Goal: Task Accomplishment & Management: Manage account settings

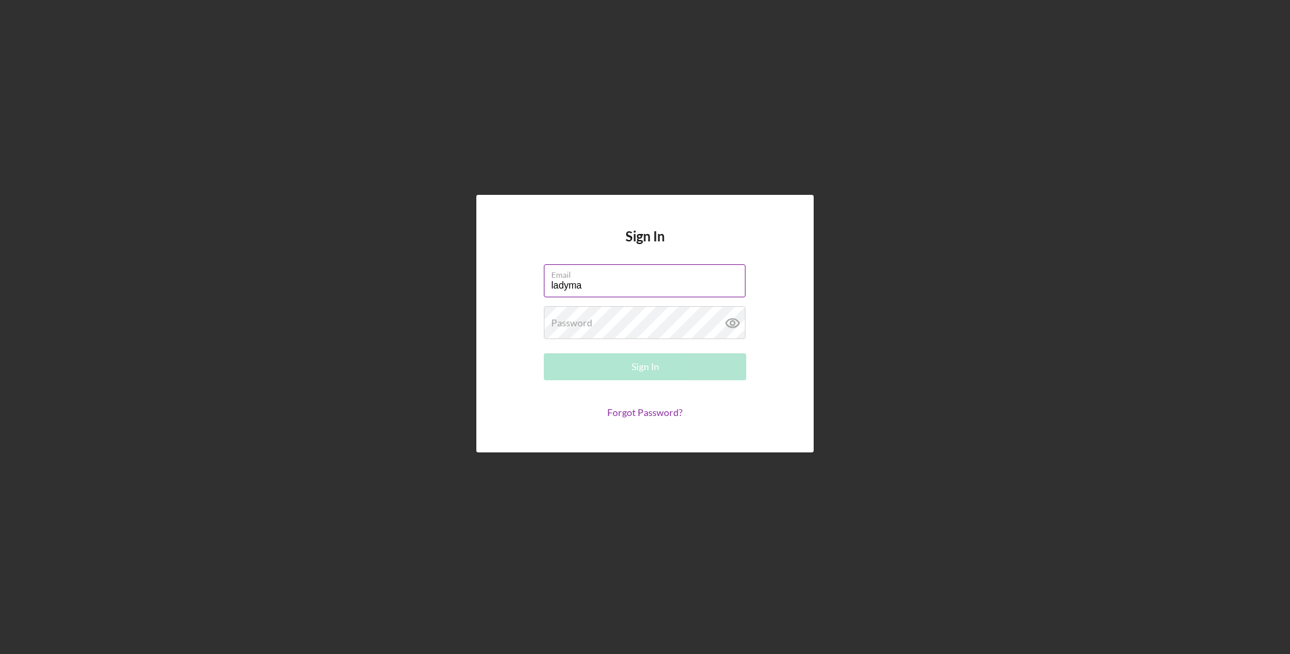
type input "Ladymar@mistortuguitas.com"
click at [601, 368] on button "Sign In" at bounding box center [645, 367] width 202 height 27
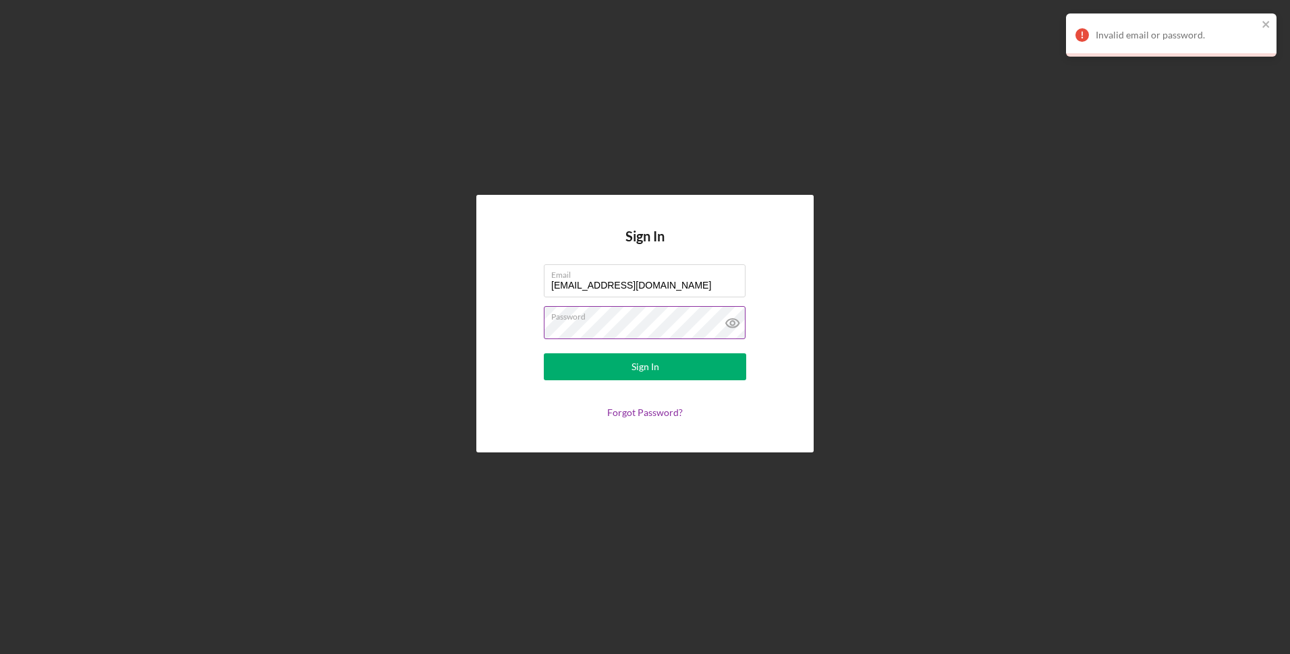
click at [732, 324] on icon at bounding box center [733, 323] width 34 height 34
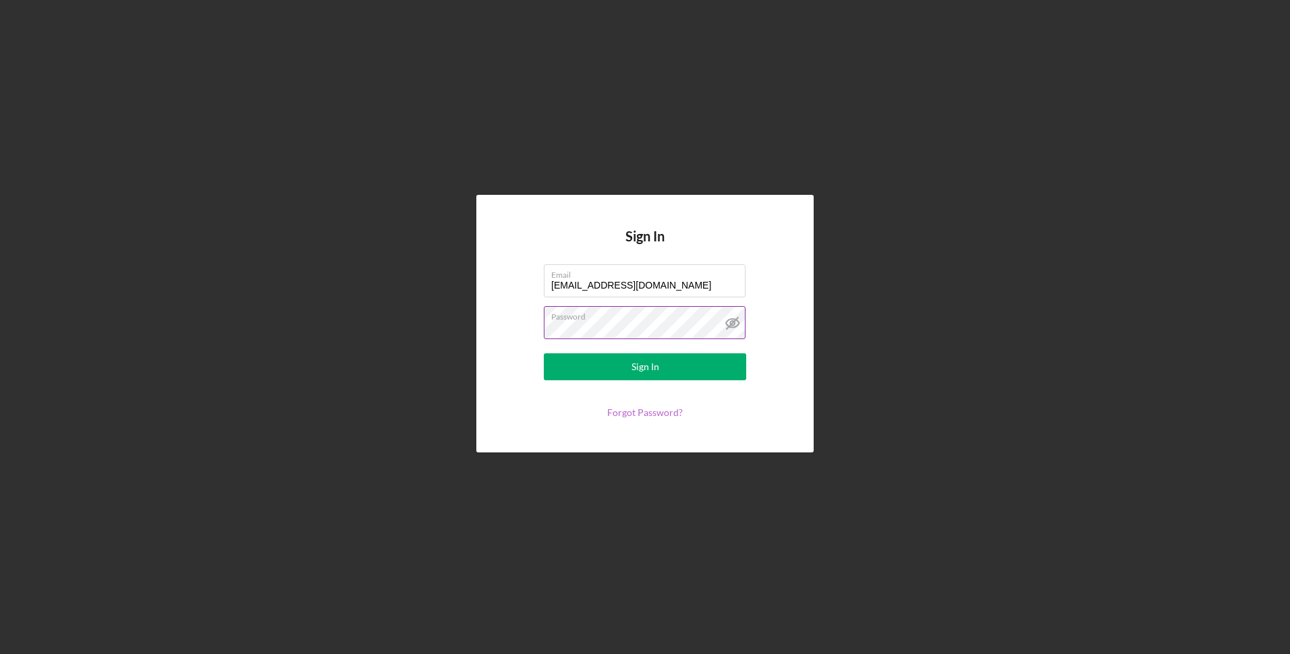
click at [638, 412] on link "Forgot Password?" at bounding box center [645, 412] width 76 height 11
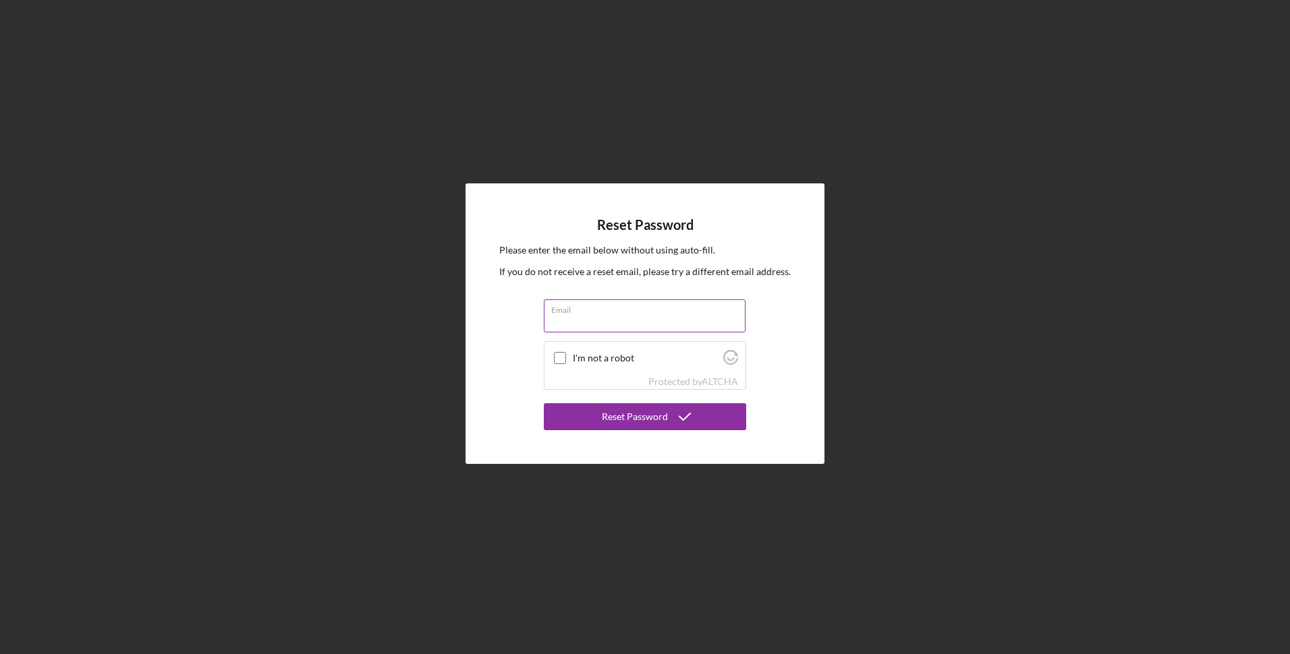
click at [596, 323] on input "Email" at bounding box center [645, 316] width 202 height 32
type input "ladymar@mistortuguitas.com"
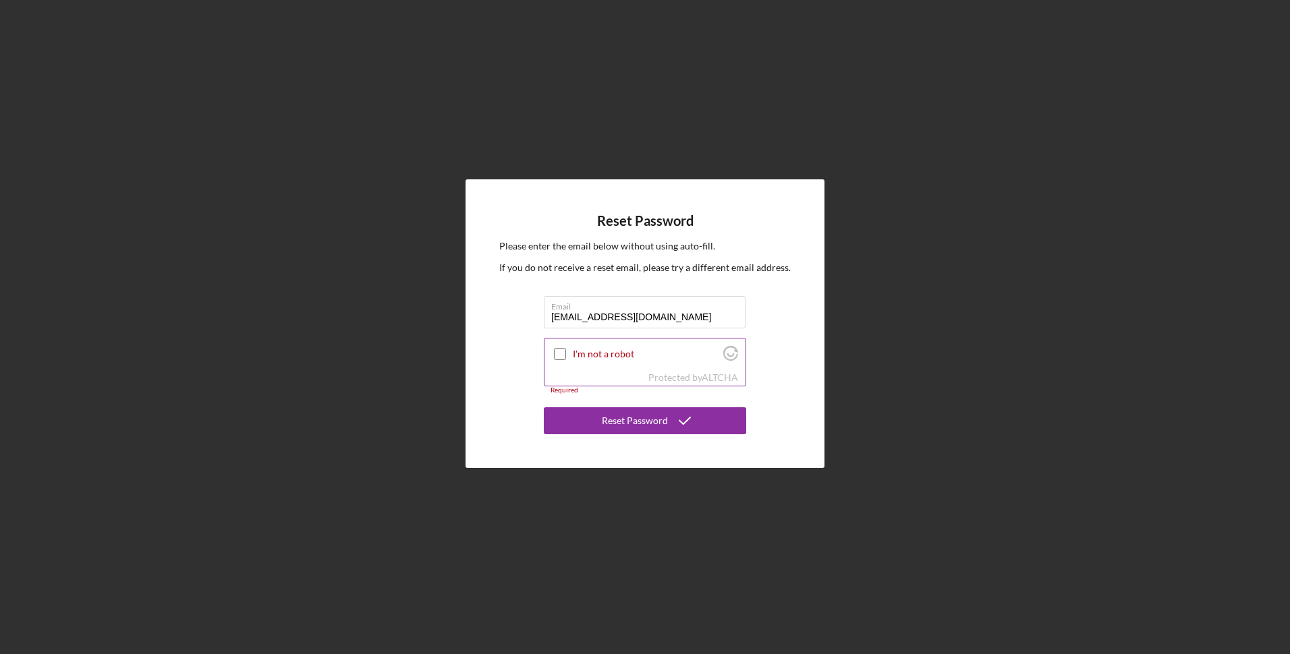
click at [561, 353] on input "I'm not a robot" at bounding box center [560, 354] width 12 height 12
checkbox input "true"
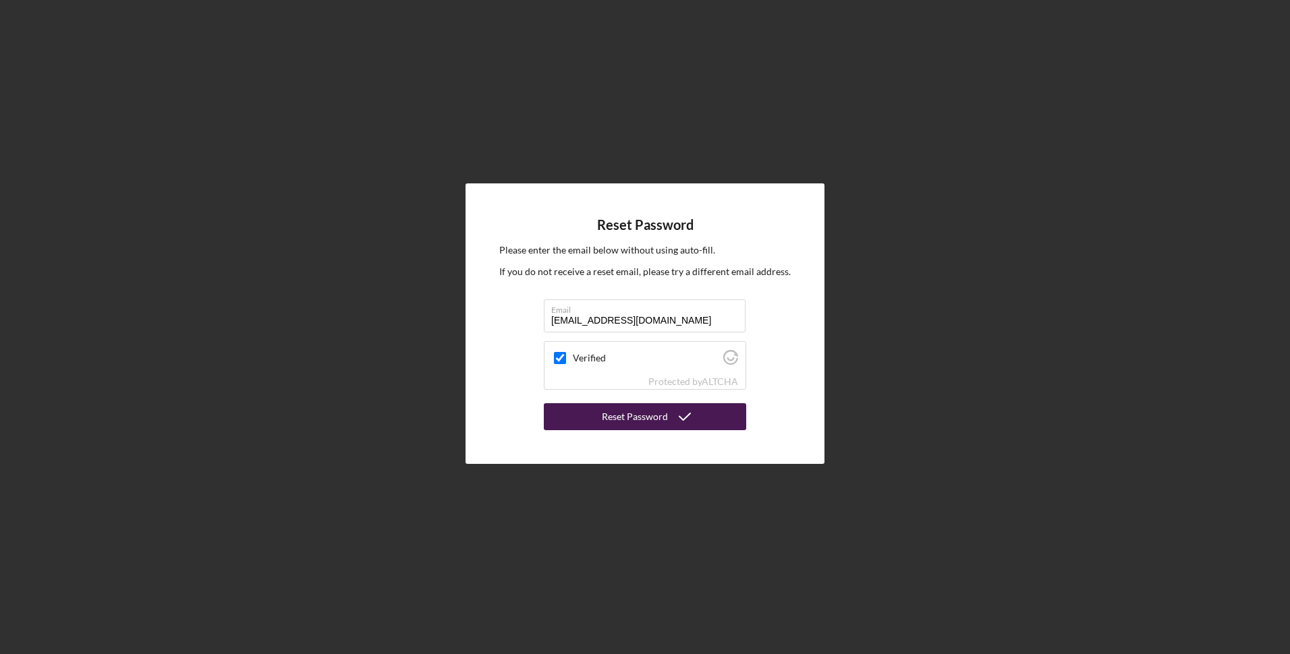
click at [593, 426] on button "Reset Password" at bounding box center [645, 416] width 202 height 27
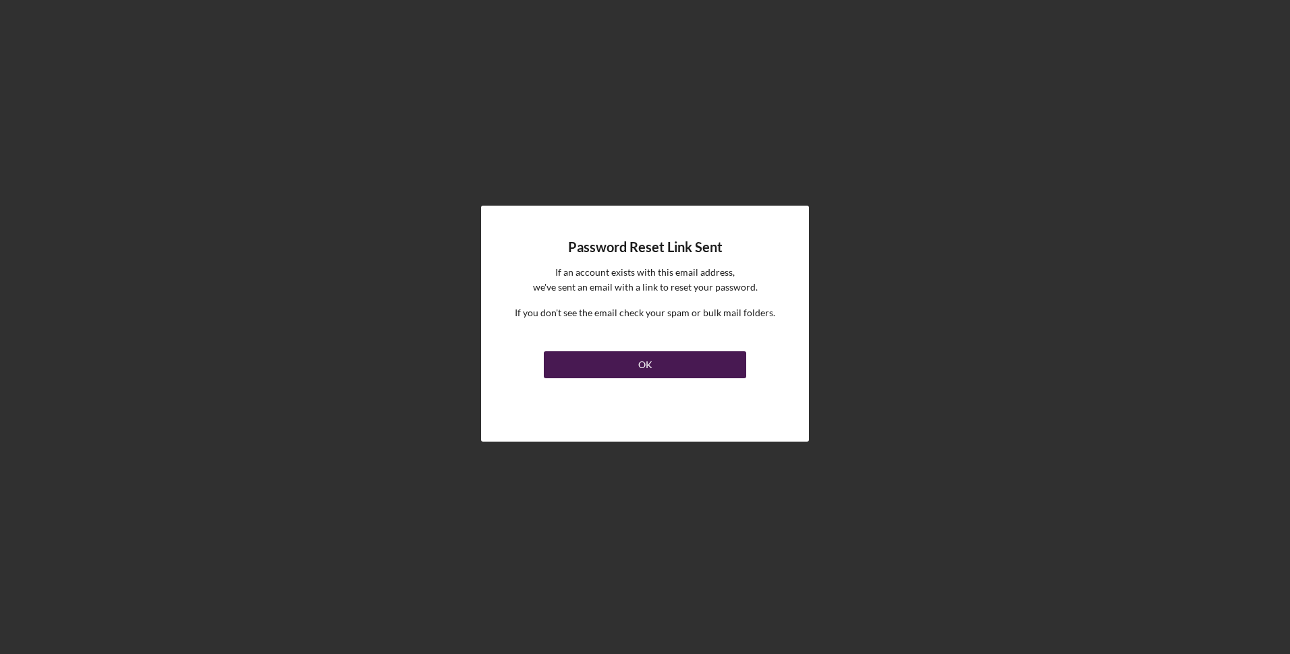
click at [634, 367] on button "OK" at bounding box center [645, 365] width 202 height 27
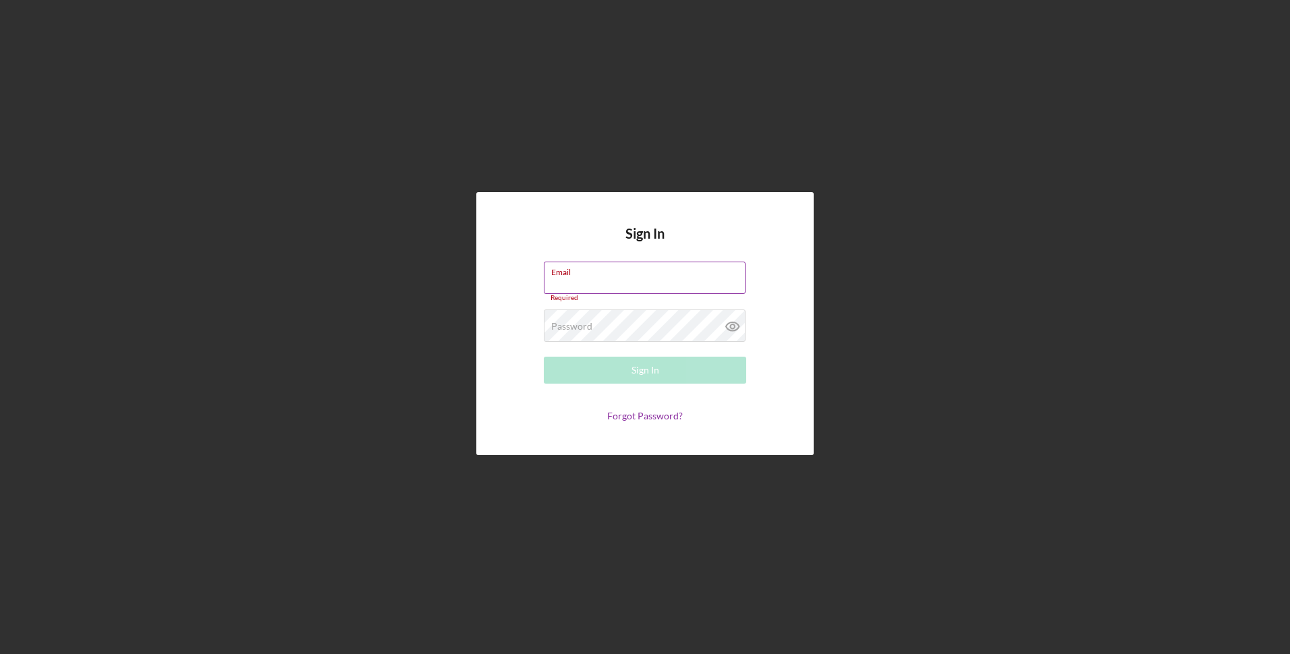
click at [638, 277] on div "Email Required" at bounding box center [645, 282] width 202 height 40
type input "Ladymar@mistortuguitas.com"
drag, startPoint x: 683, startPoint y: 285, endPoint x: 499, endPoint y: 291, distance: 184.3
click at [499, 291] on div "Sign In Email Ladymar@mistortuguitas.com Password Required Sign In Forgot Passw…" at bounding box center [644, 324] width 337 height 264
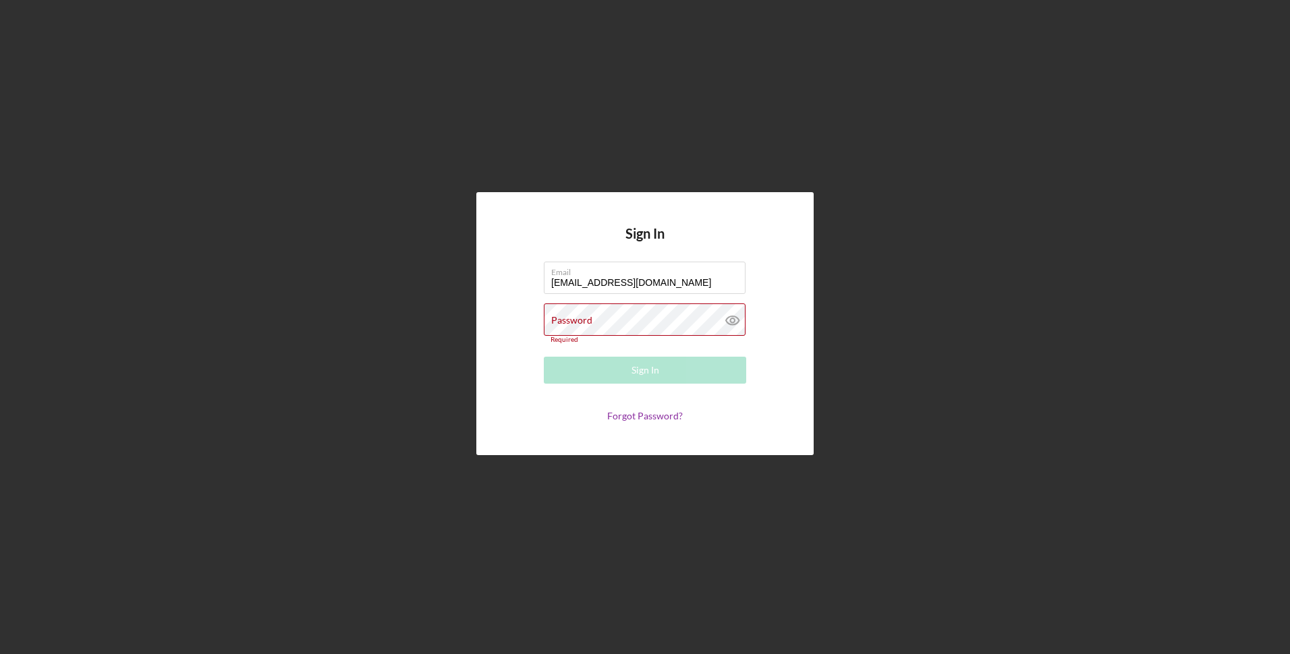
click at [492, 281] on div "Sign In Email Ladymar@mistortuguitas.com Password Required Sign In Forgot Passw…" at bounding box center [644, 324] width 337 height 264
click at [646, 312] on div "Password Required" at bounding box center [645, 324] width 202 height 40
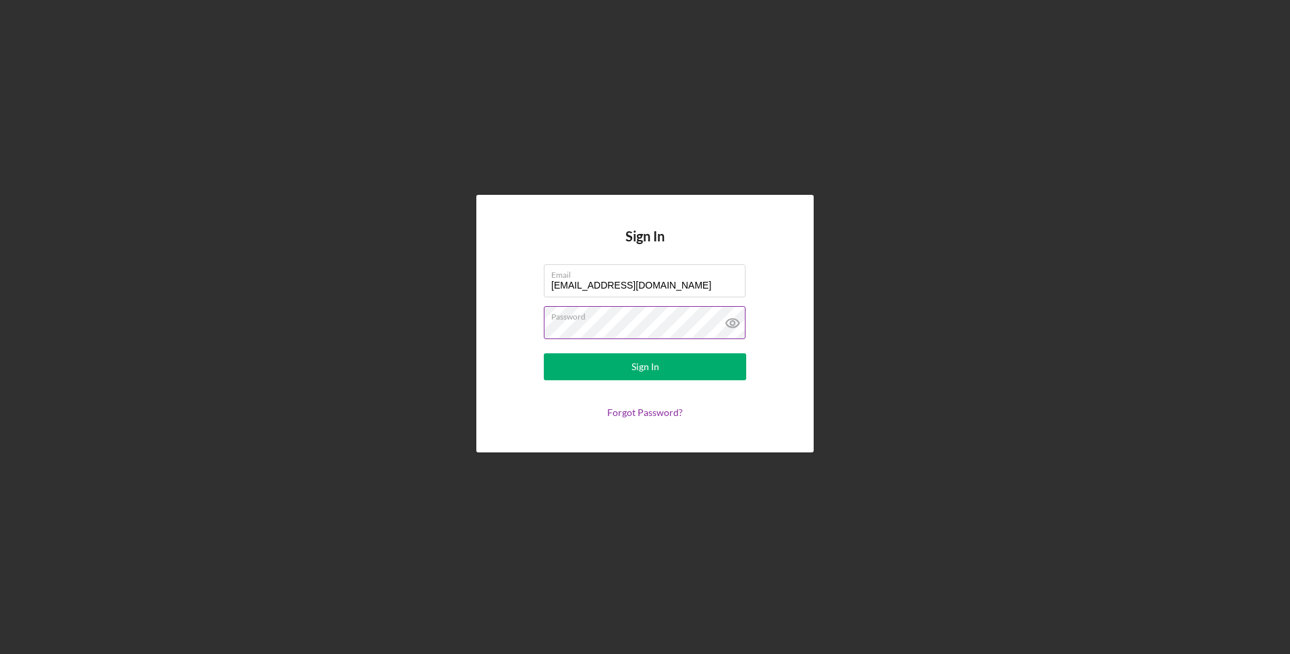
click at [730, 321] on icon at bounding box center [733, 323] width 34 height 34
click at [614, 356] on button "Sign In" at bounding box center [645, 367] width 202 height 27
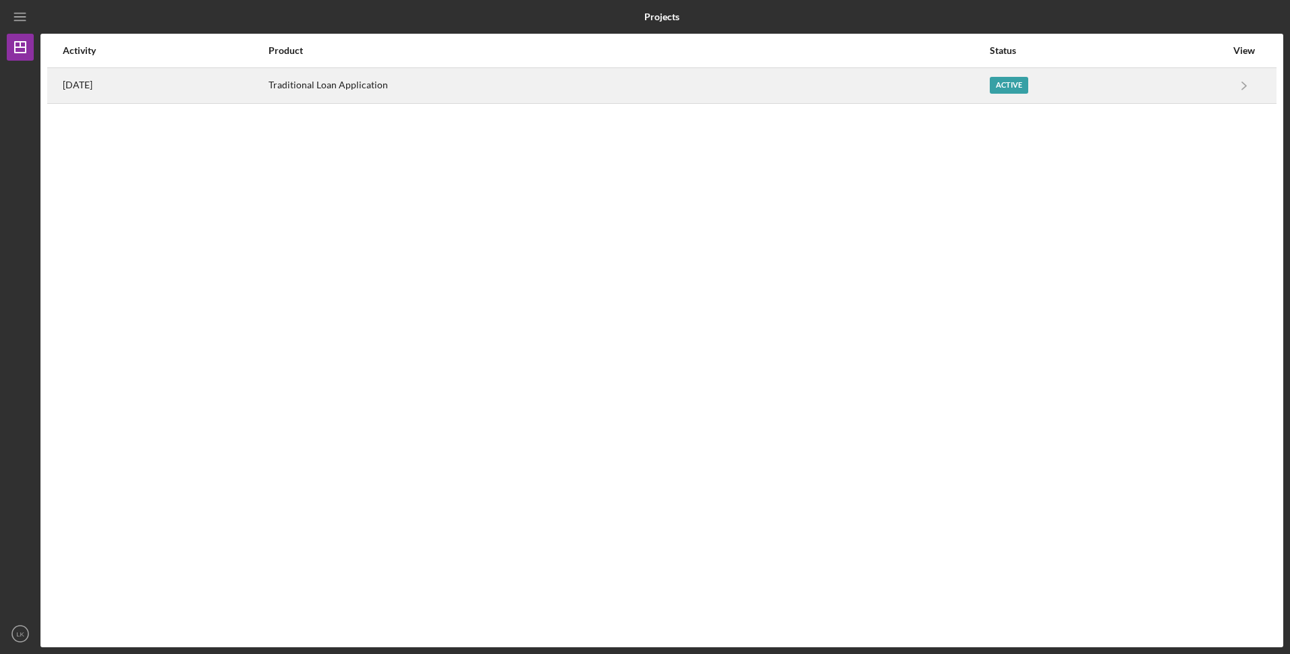
click at [417, 86] on div "Traditional Loan Application" at bounding box center [629, 86] width 720 height 34
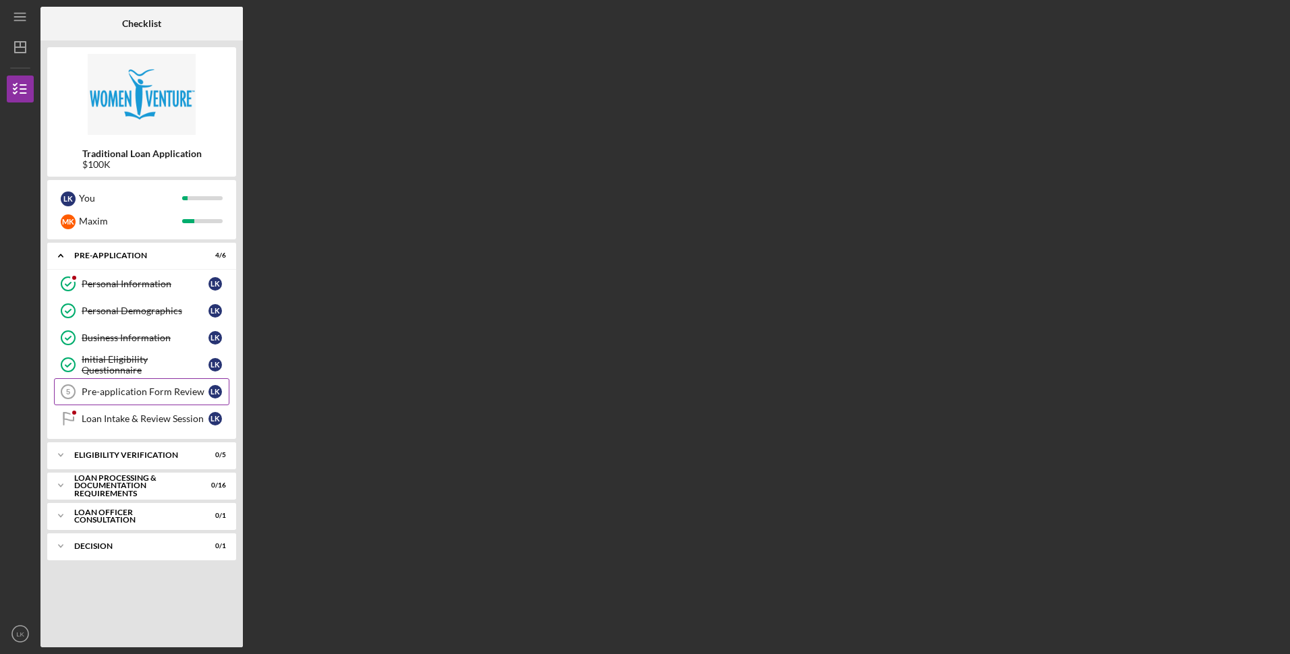
click at [125, 395] on div "Pre-application Form Review" at bounding box center [145, 392] width 127 height 11
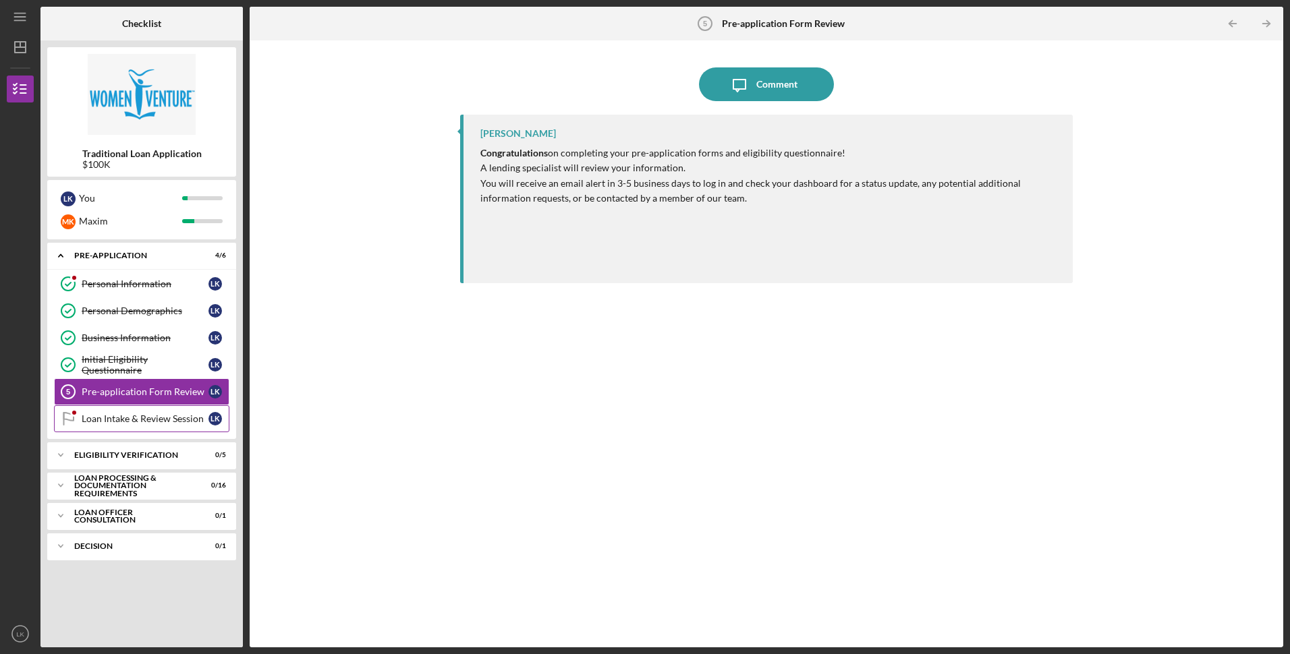
click at [124, 422] on div "Loan Intake & Review Session" at bounding box center [145, 419] width 127 height 11
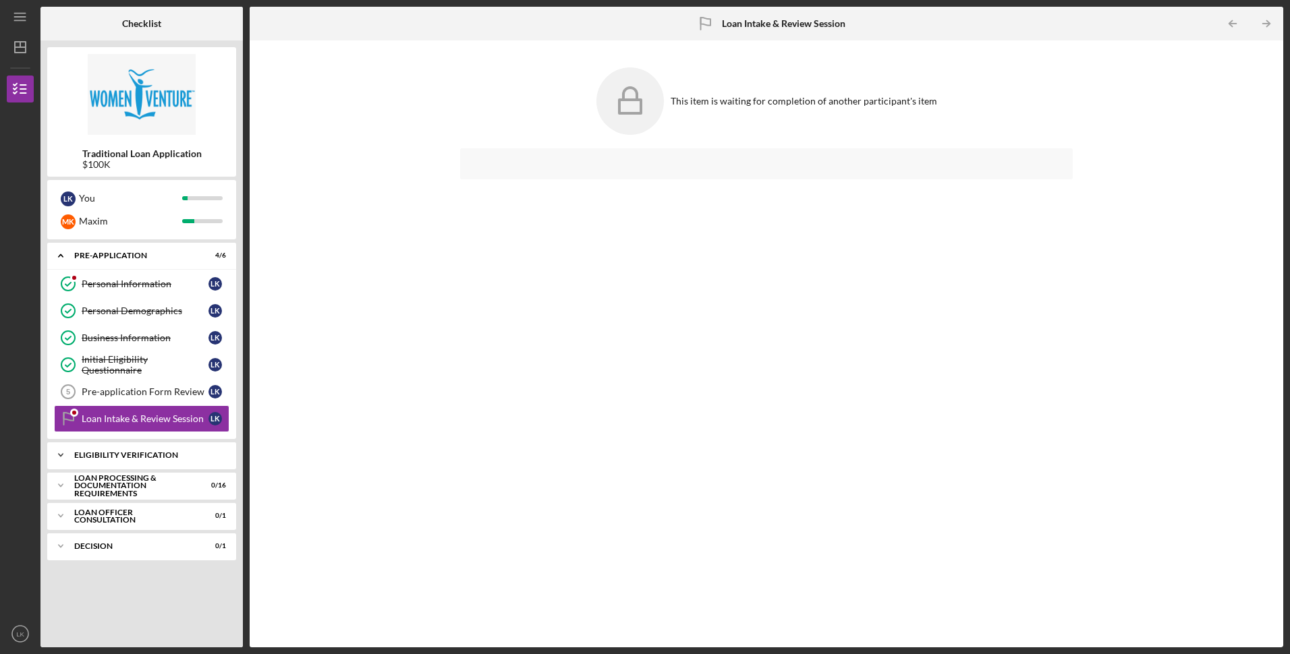
click at [138, 461] on div "Icon/Expander Eligibility Verification 0 / 5" at bounding box center [141, 455] width 189 height 27
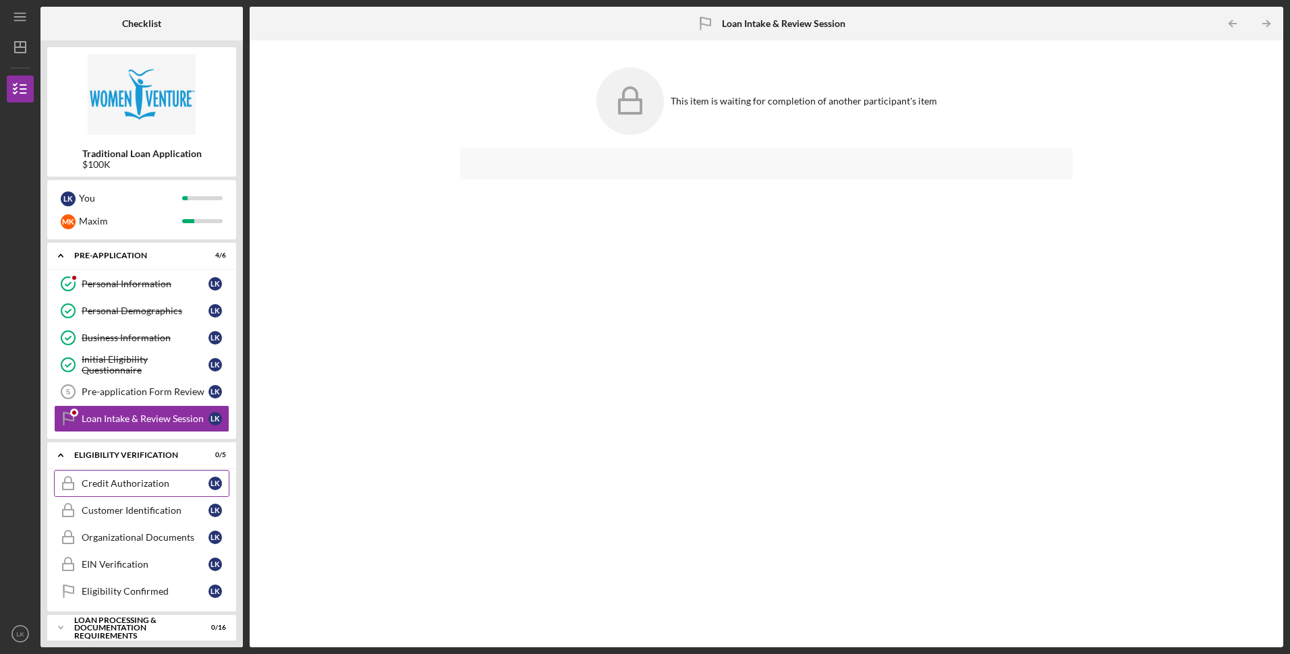
click at [133, 481] on div "Credit Authorization" at bounding box center [145, 483] width 127 height 11
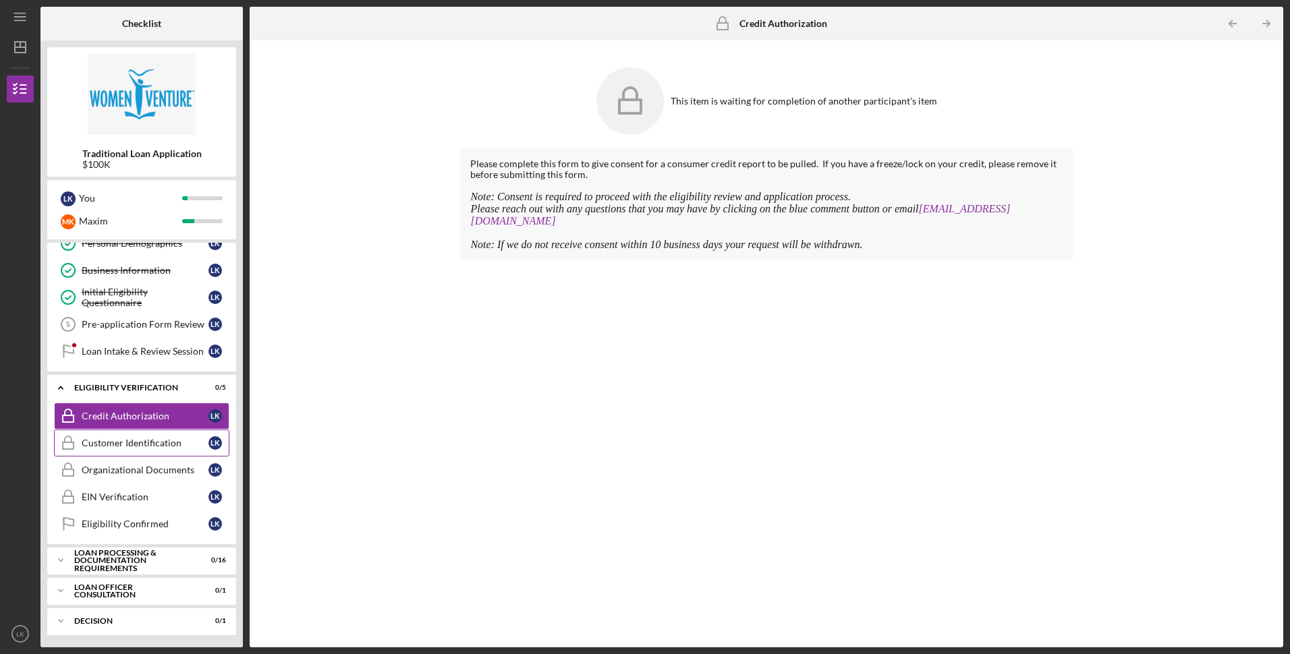
scroll to position [69, 0]
click at [144, 350] on div "Loan Intake & Review Session" at bounding box center [145, 350] width 127 height 11
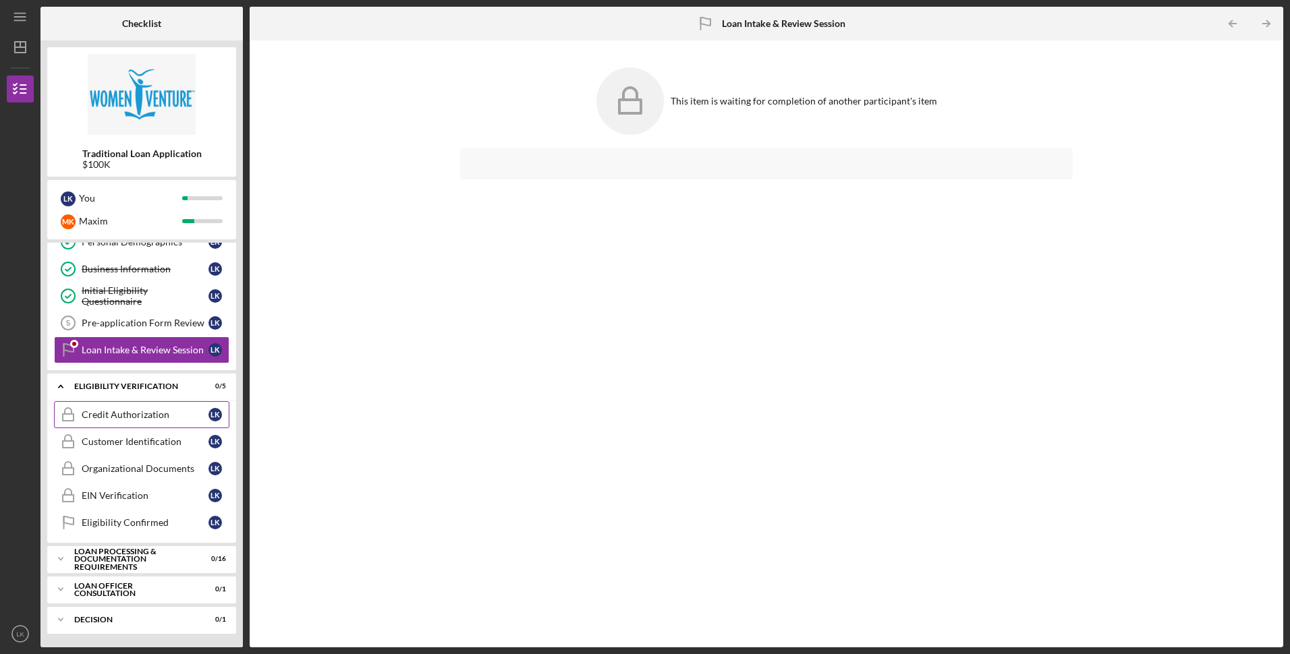
click at [181, 414] on div "Credit Authorization" at bounding box center [145, 415] width 127 height 11
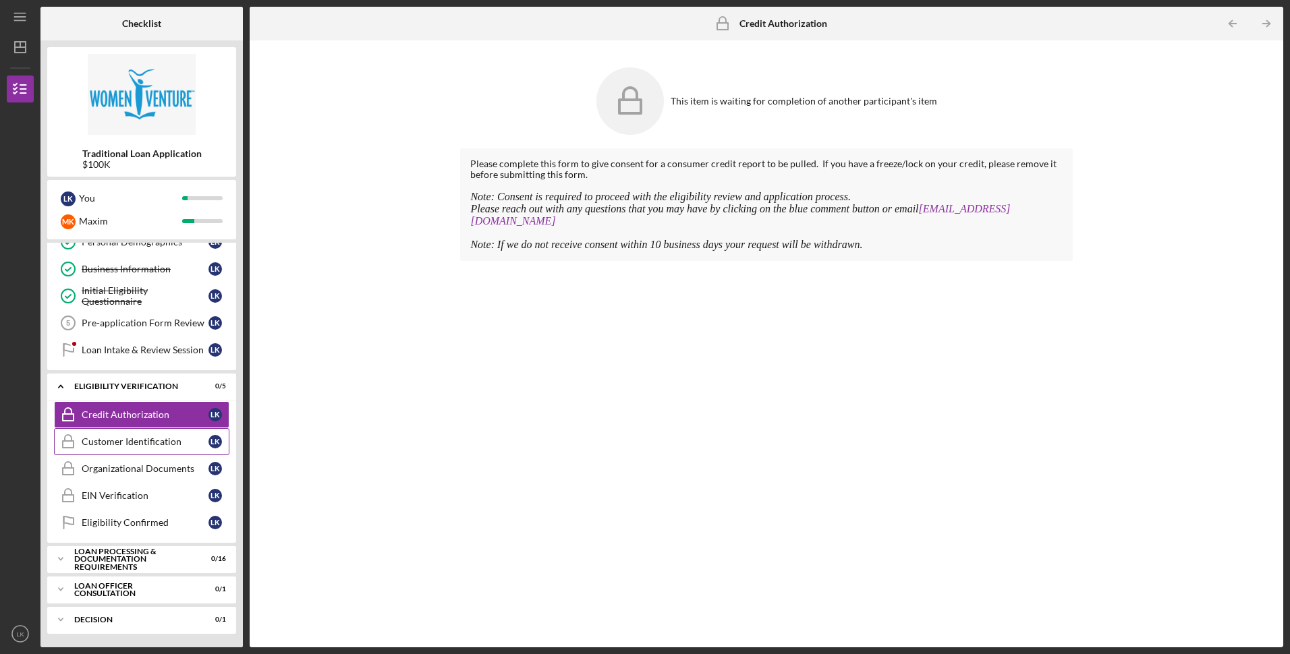
click at [163, 437] on div "Customer Identification" at bounding box center [145, 442] width 127 height 11
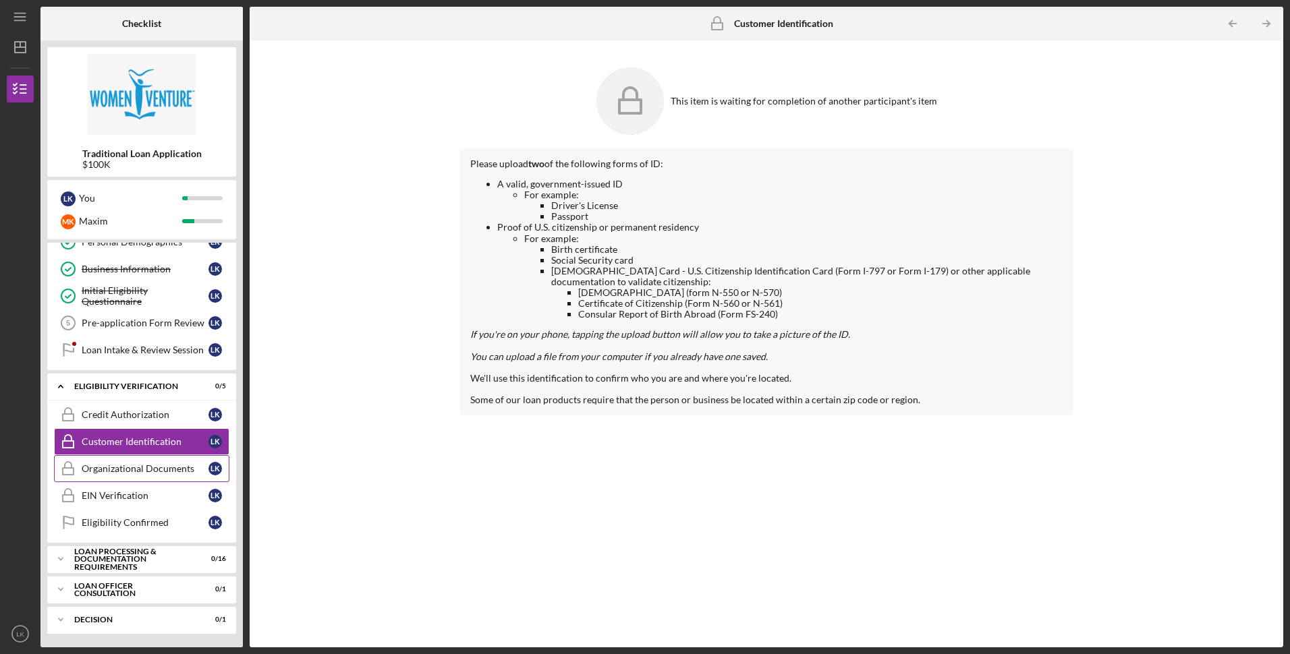
click at [159, 466] on div "Organizational Documents" at bounding box center [145, 469] width 127 height 11
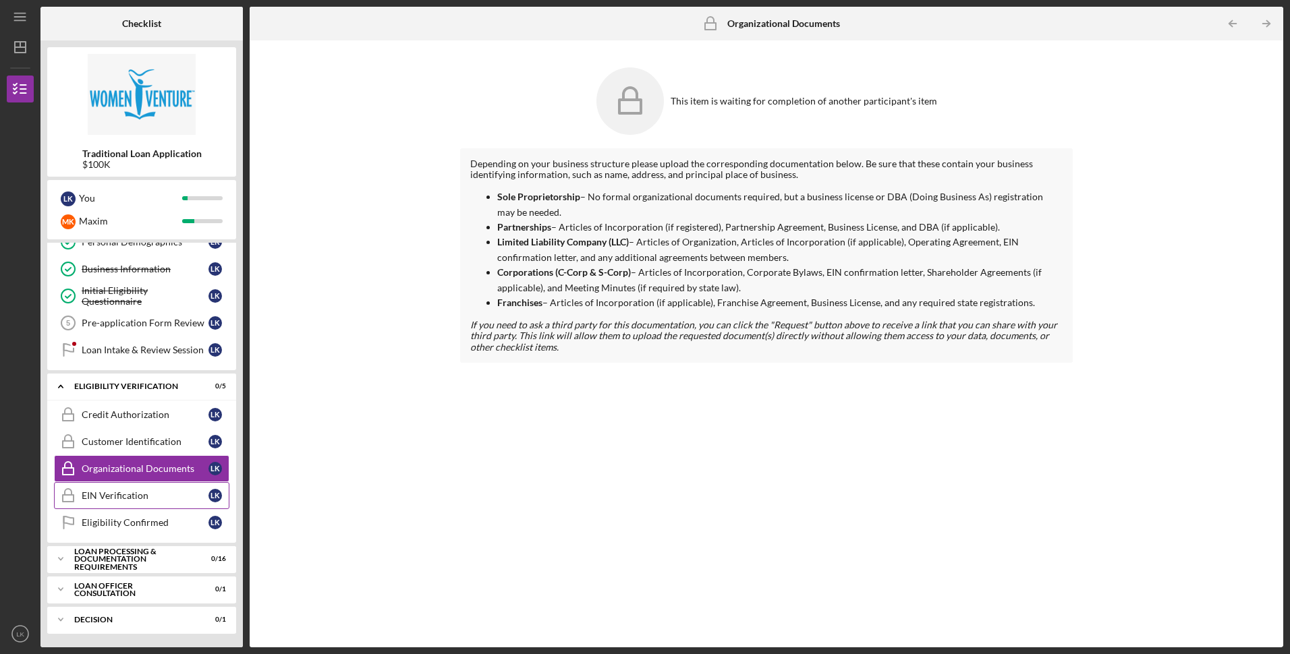
click at [155, 488] on link "EIN Verification EIN Verification L K" at bounding box center [141, 495] width 175 height 27
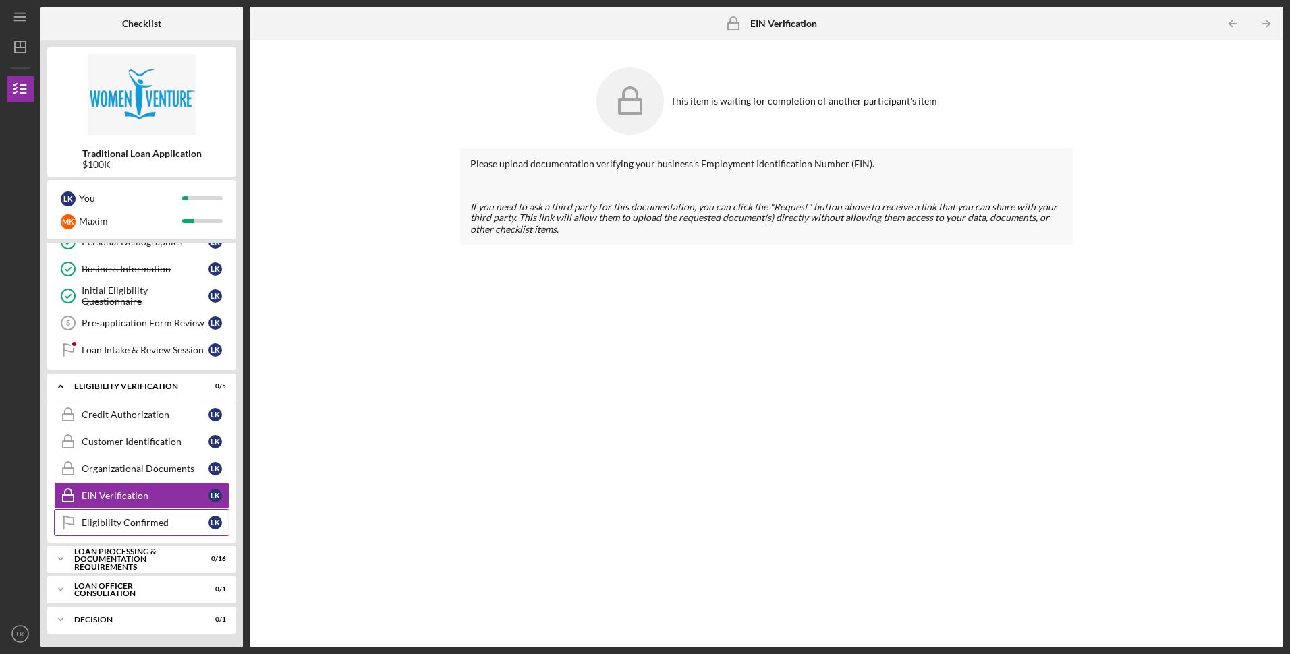
click at [157, 524] on div "Eligibility Confirmed" at bounding box center [145, 522] width 127 height 11
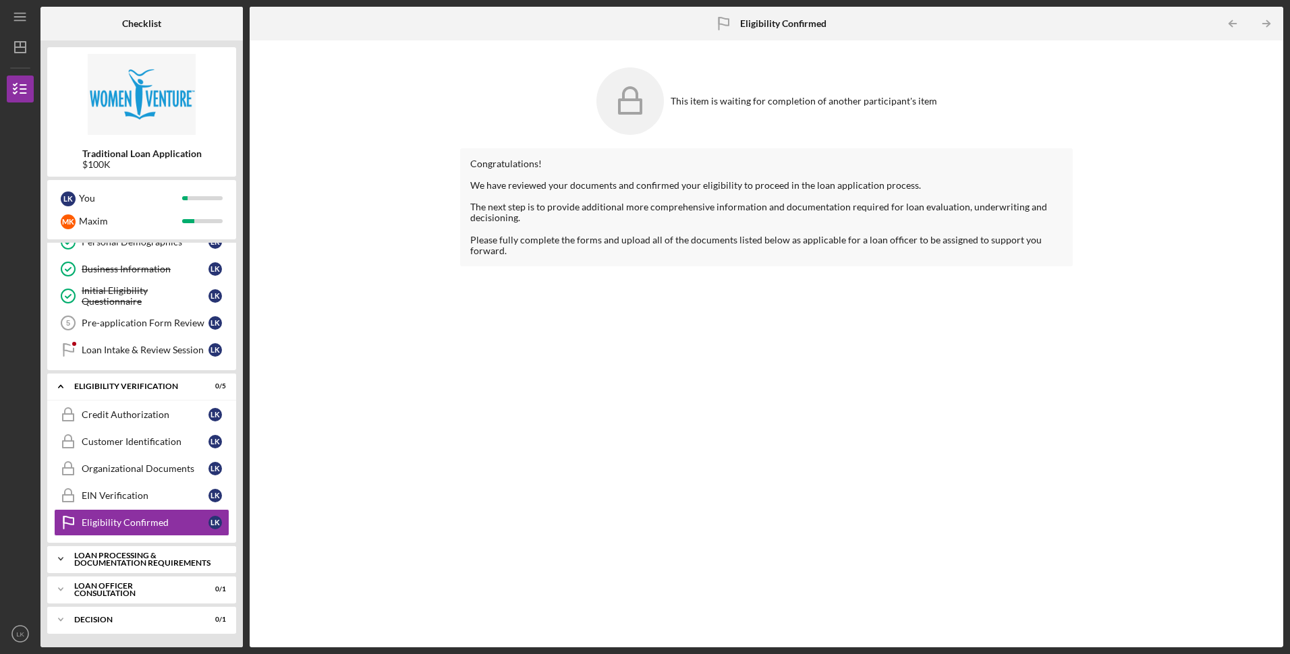
click at [156, 549] on div "Icon/Expander Loan Processing & Documentation Requirements 0 / 16" at bounding box center [141, 559] width 189 height 27
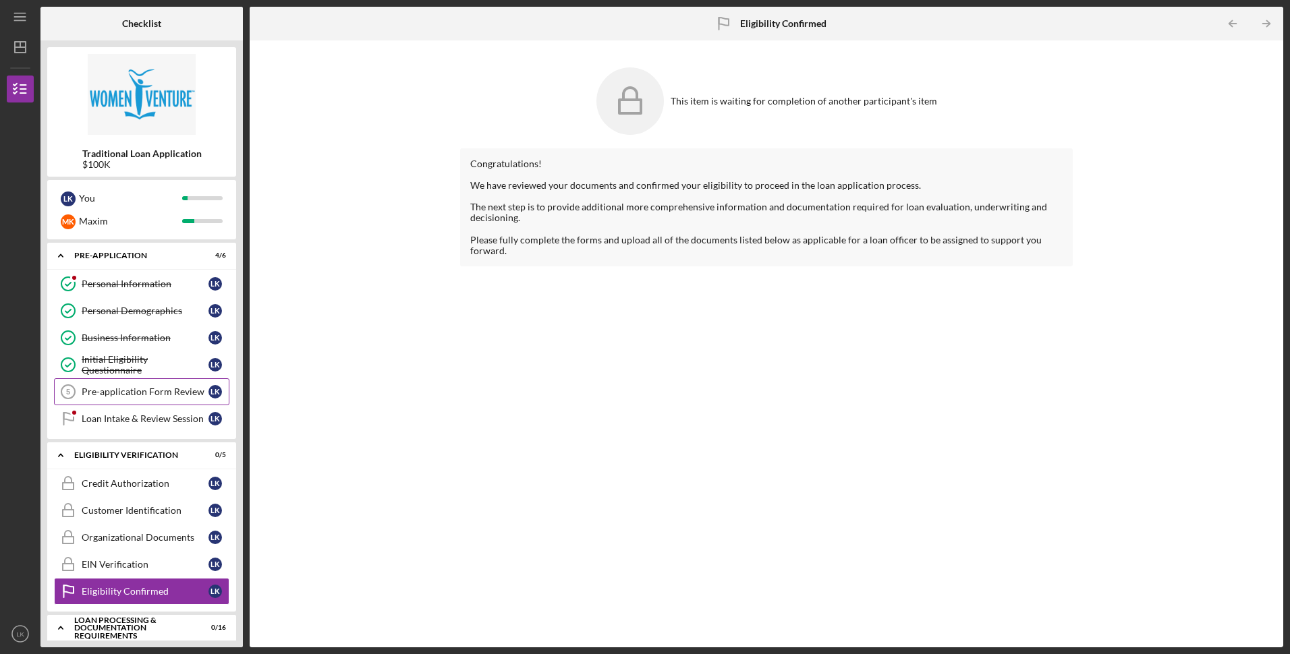
click at [144, 394] on div "Pre-application Form Review" at bounding box center [145, 392] width 127 height 11
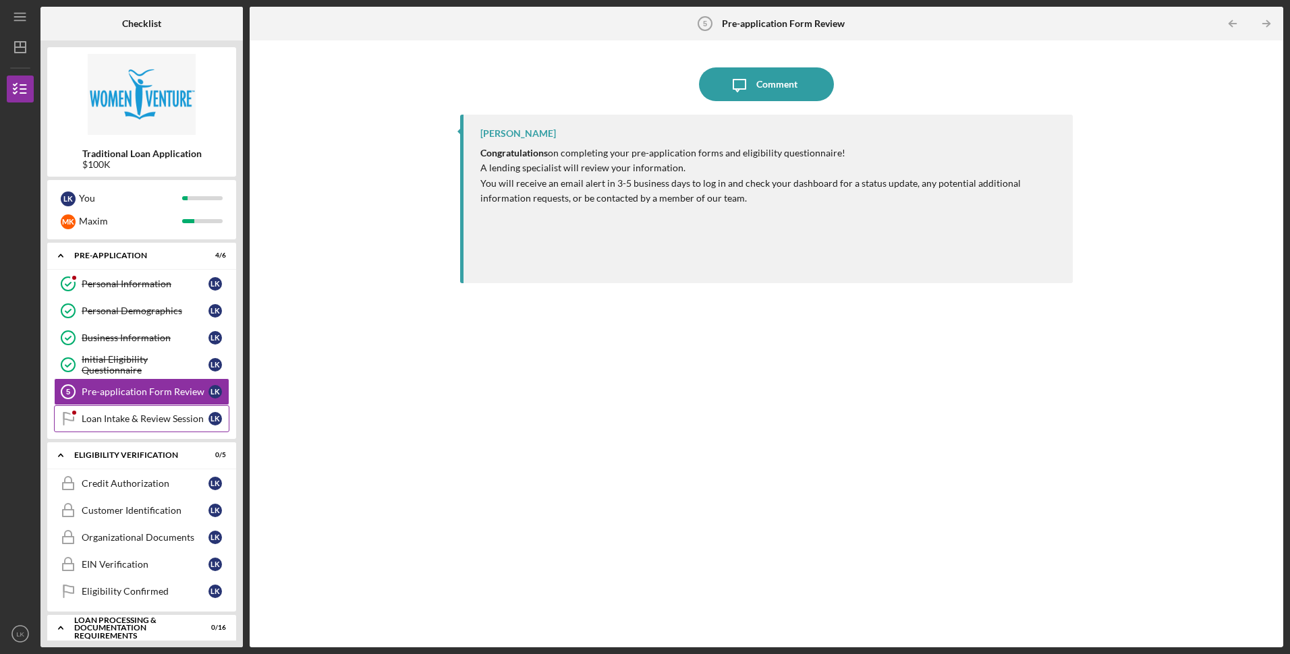
click at [127, 418] on div "Loan Intake & Review Session" at bounding box center [145, 419] width 127 height 11
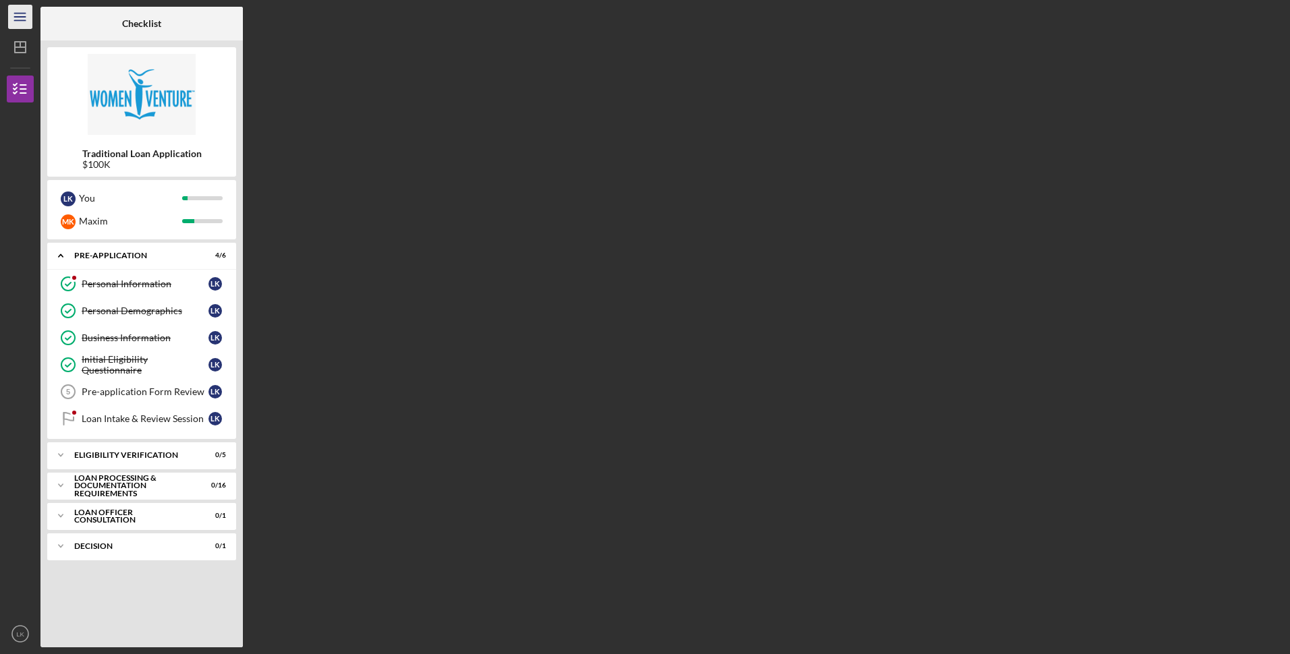
click at [24, 11] on icon "Icon/Menu" at bounding box center [20, 17] width 30 height 30
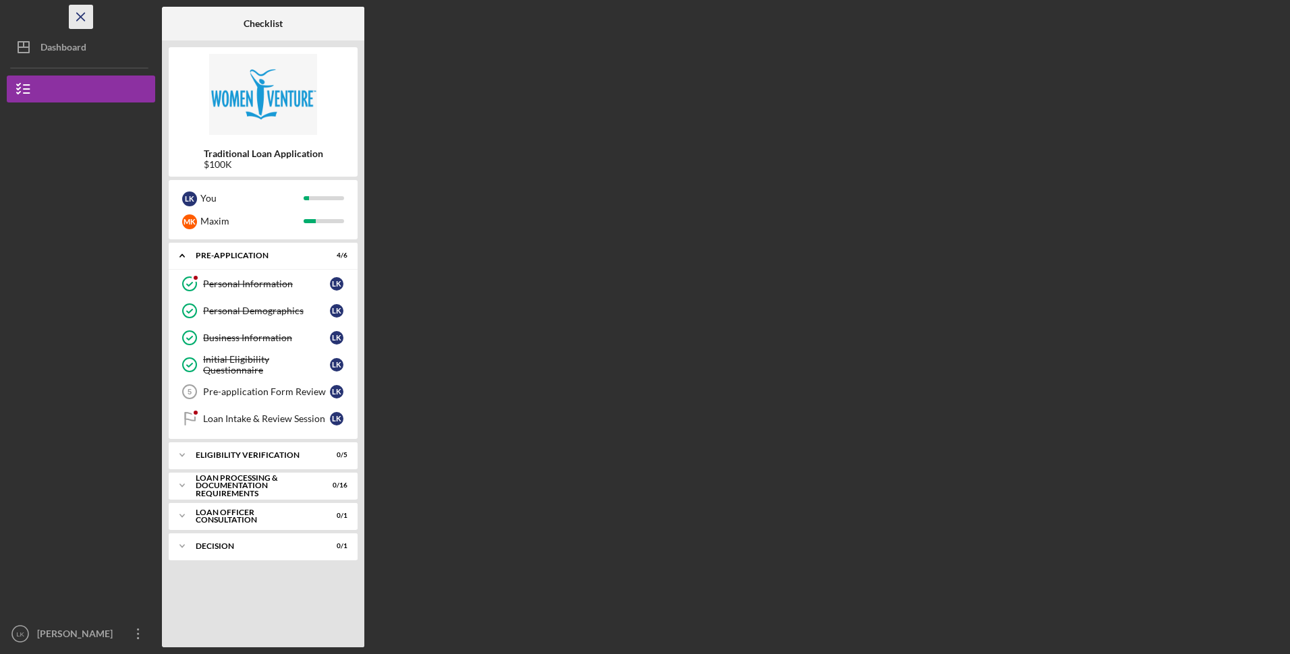
click at [76, 18] on icon "Icon/Menu Close" at bounding box center [81, 17] width 30 height 30
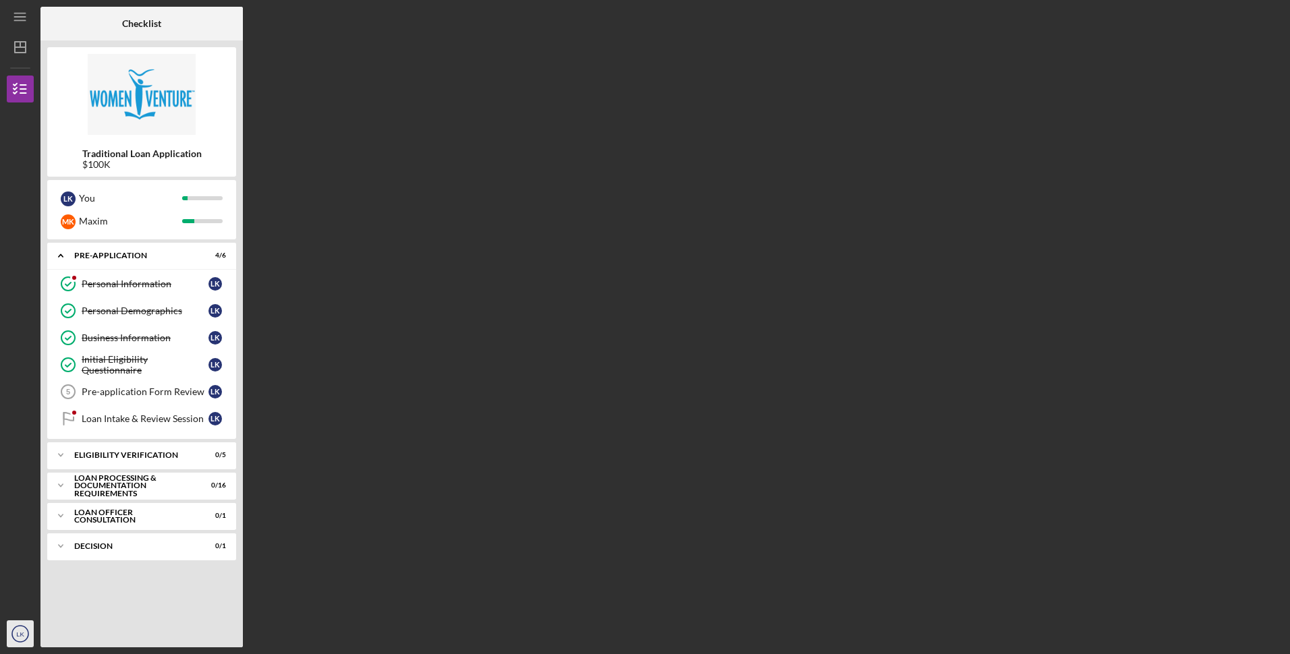
click at [25, 629] on icon "LK" at bounding box center [20, 634] width 27 height 34
click at [34, 605] on link "Logout" at bounding box center [81, 602] width 148 height 28
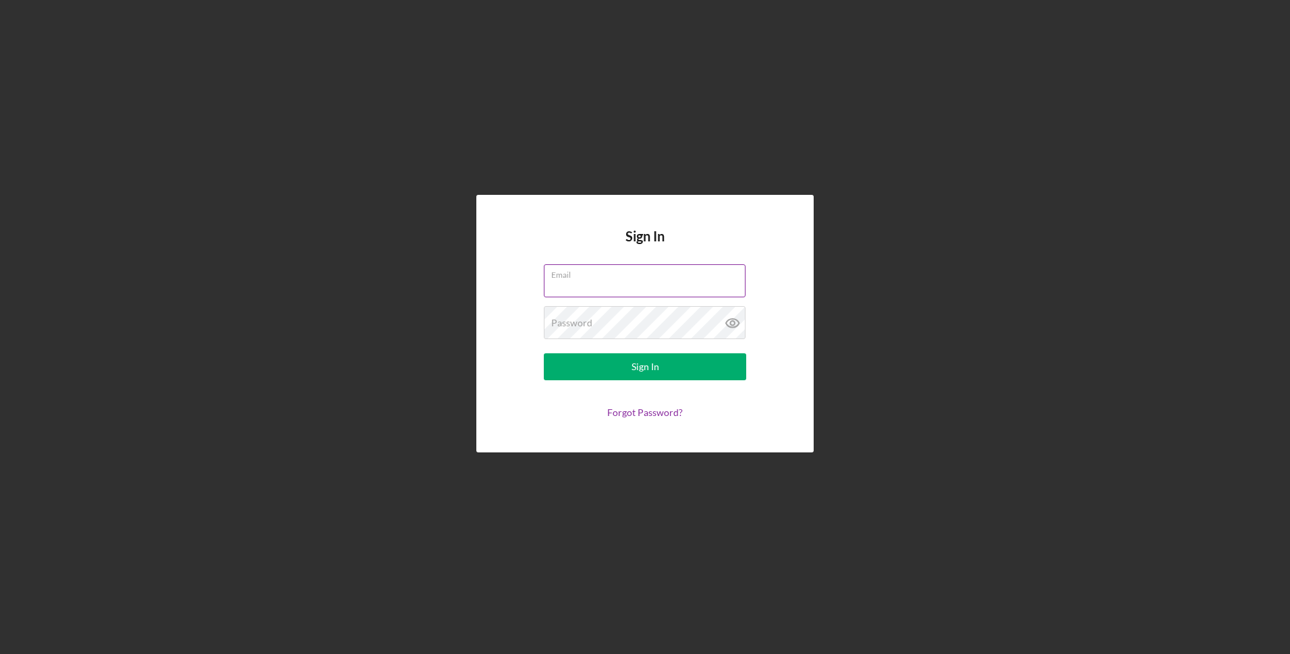
click at [599, 287] on input "Email" at bounding box center [645, 280] width 202 height 32
type input "[EMAIL_ADDRESS][DOMAIN_NAME]"
click at [544, 354] on button "Sign In" at bounding box center [645, 367] width 202 height 27
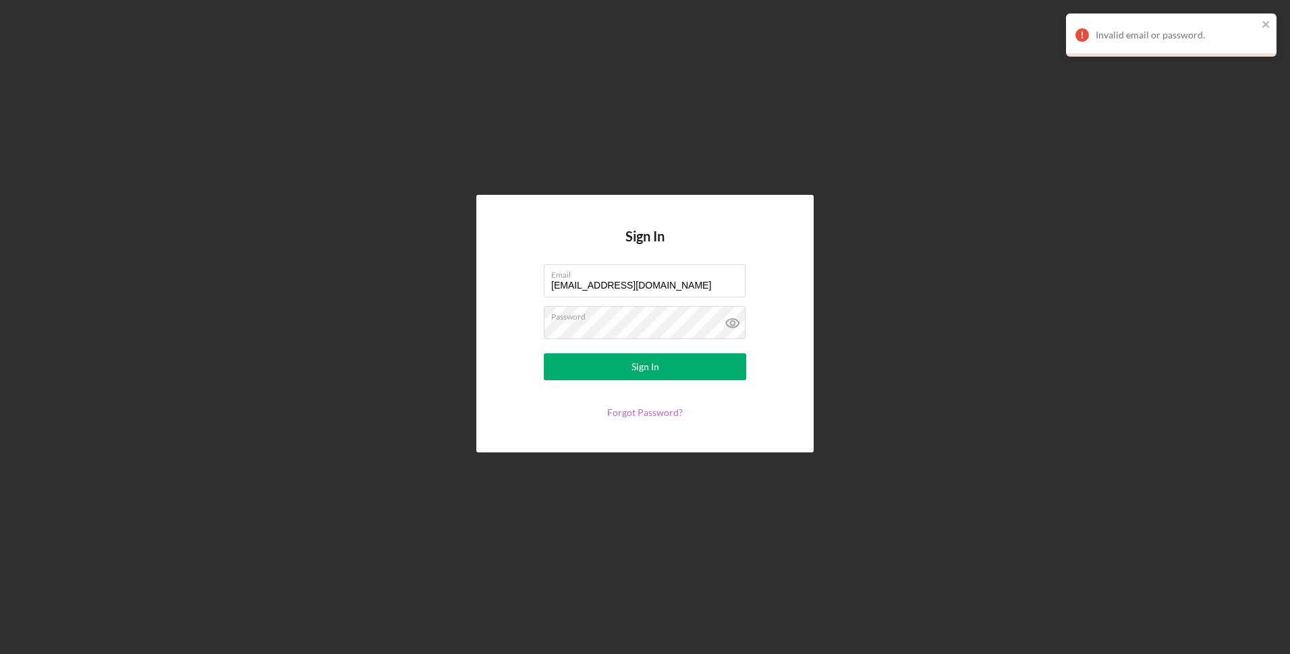
click at [648, 412] on link "Forgot Password?" at bounding box center [645, 412] width 76 height 11
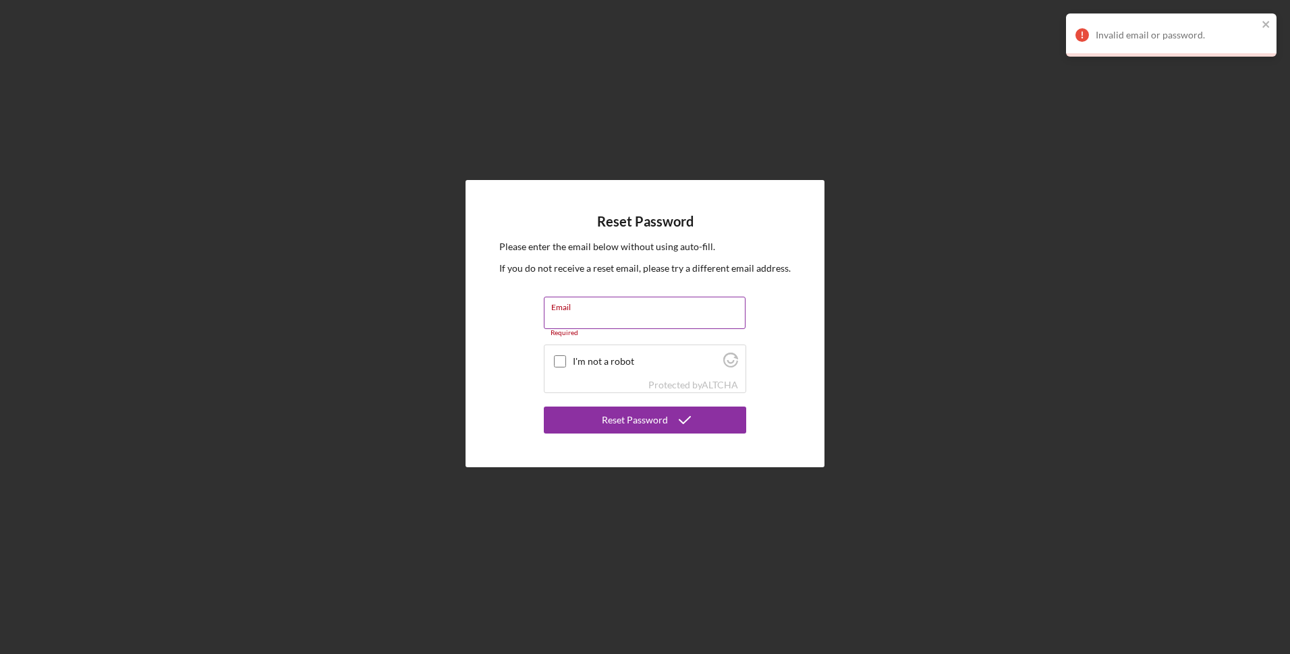
click at [646, 321] on input "Email" at bounding box center [645, 313] width 202 height 32
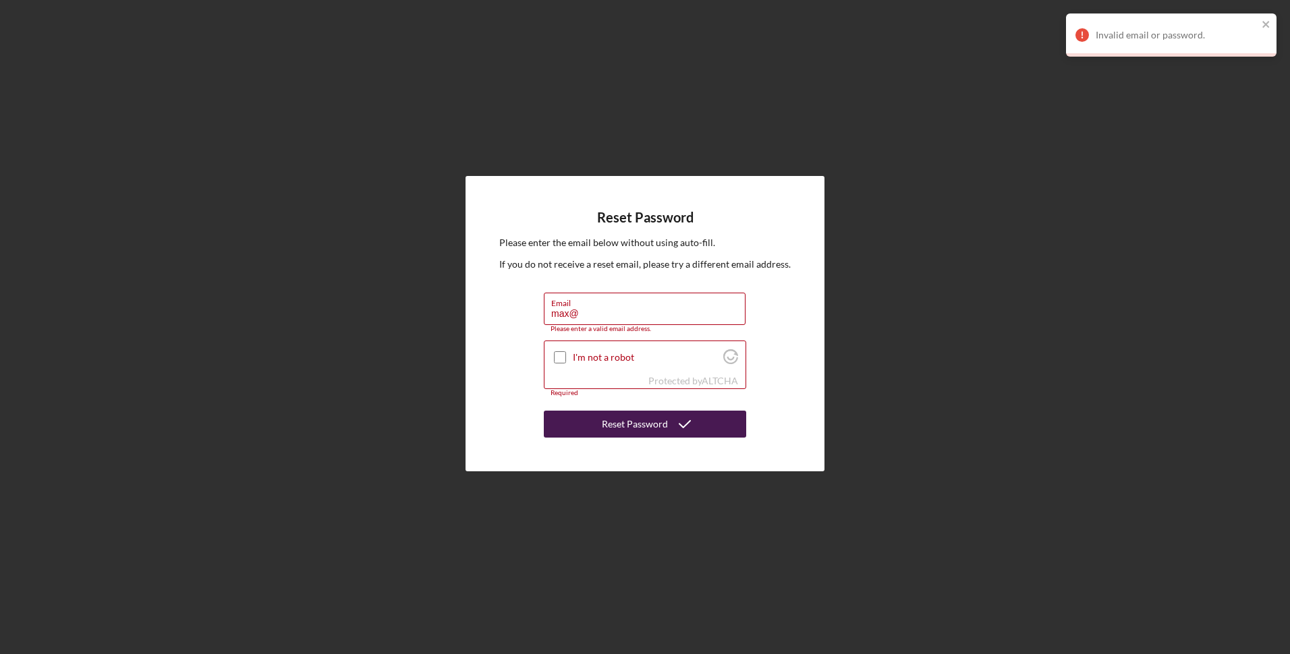
type input "[EMAIL_ADDRESS][DOMAIN_NAME]"
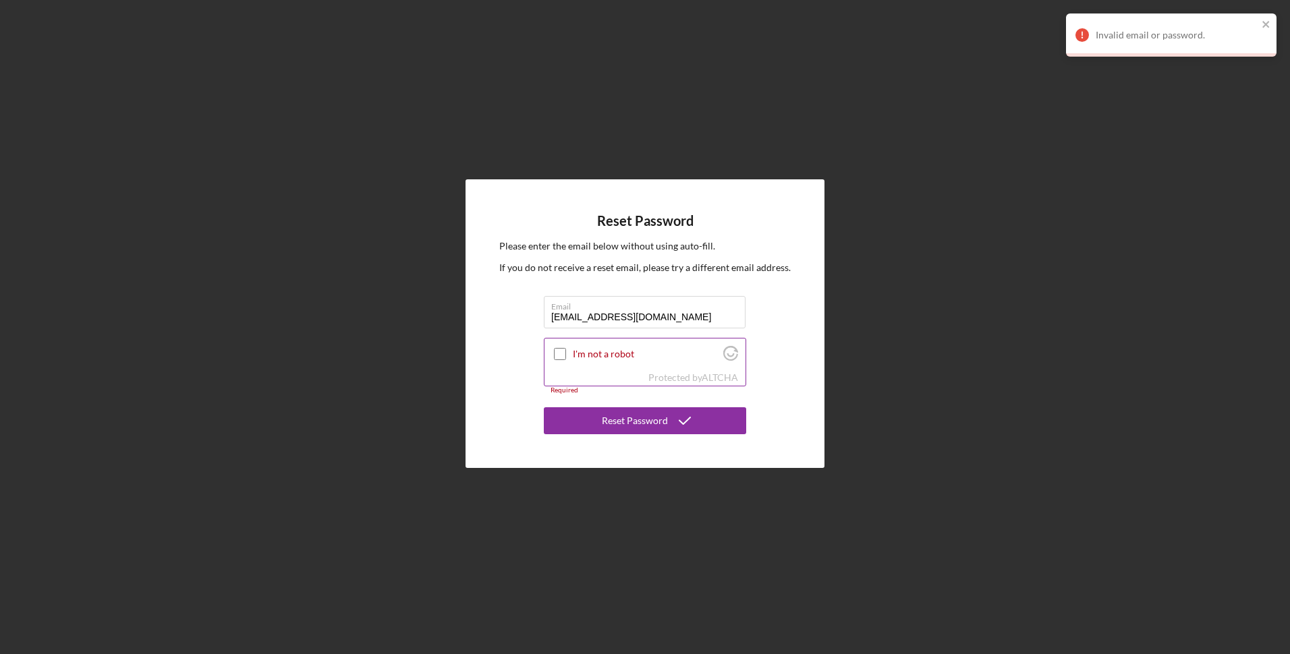
click at [557, 352] on input "I'm not a robot" at bounding box center [560, 354] width 12 height 12
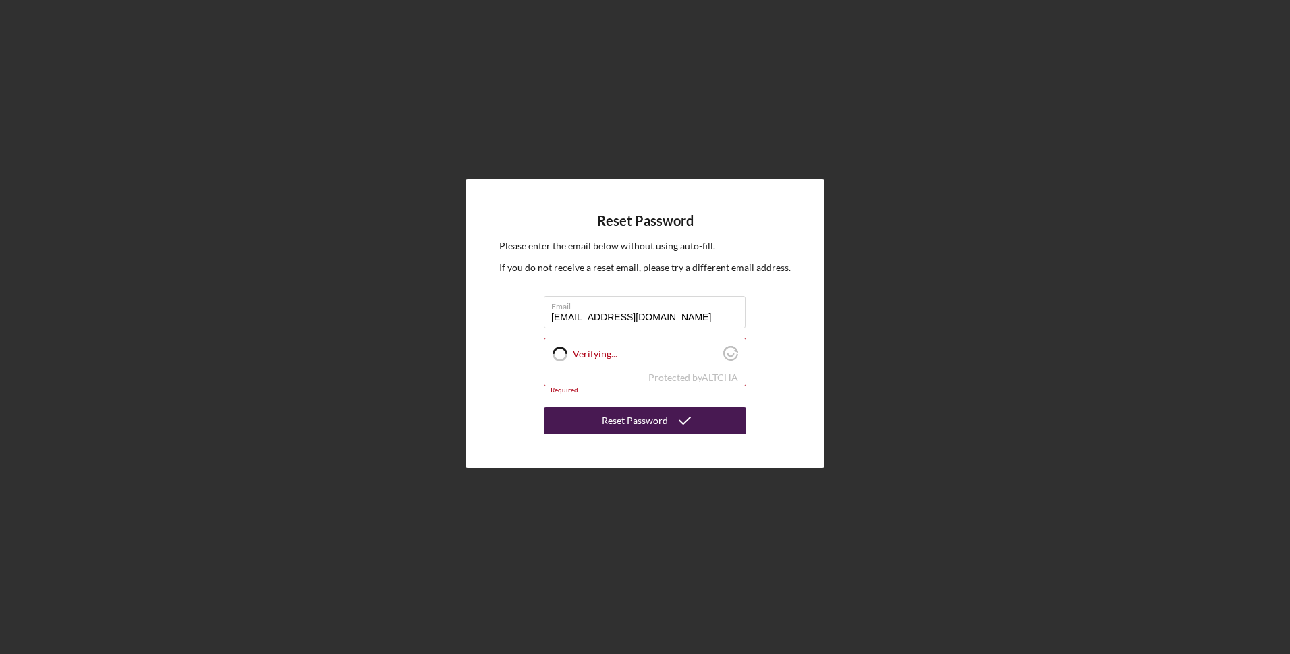
checkbox input "true"
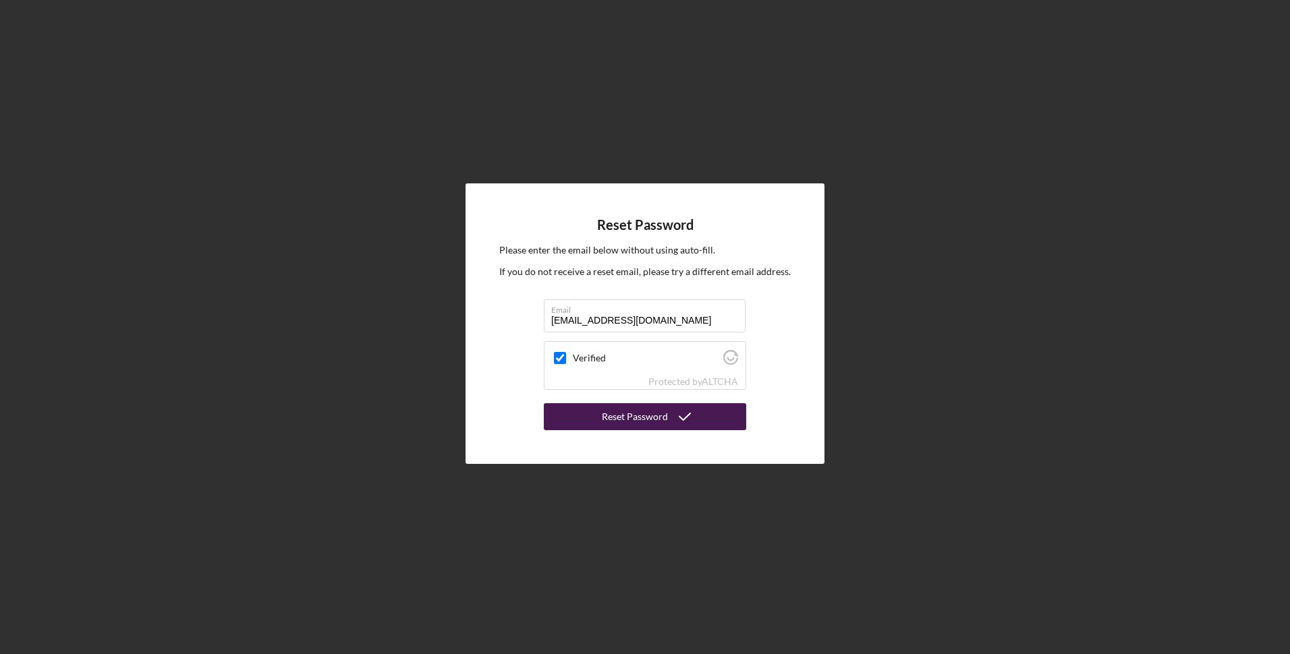
click at [598, 422] on button "Reset Password" at bounding box center [645, 416] width 202 height 27
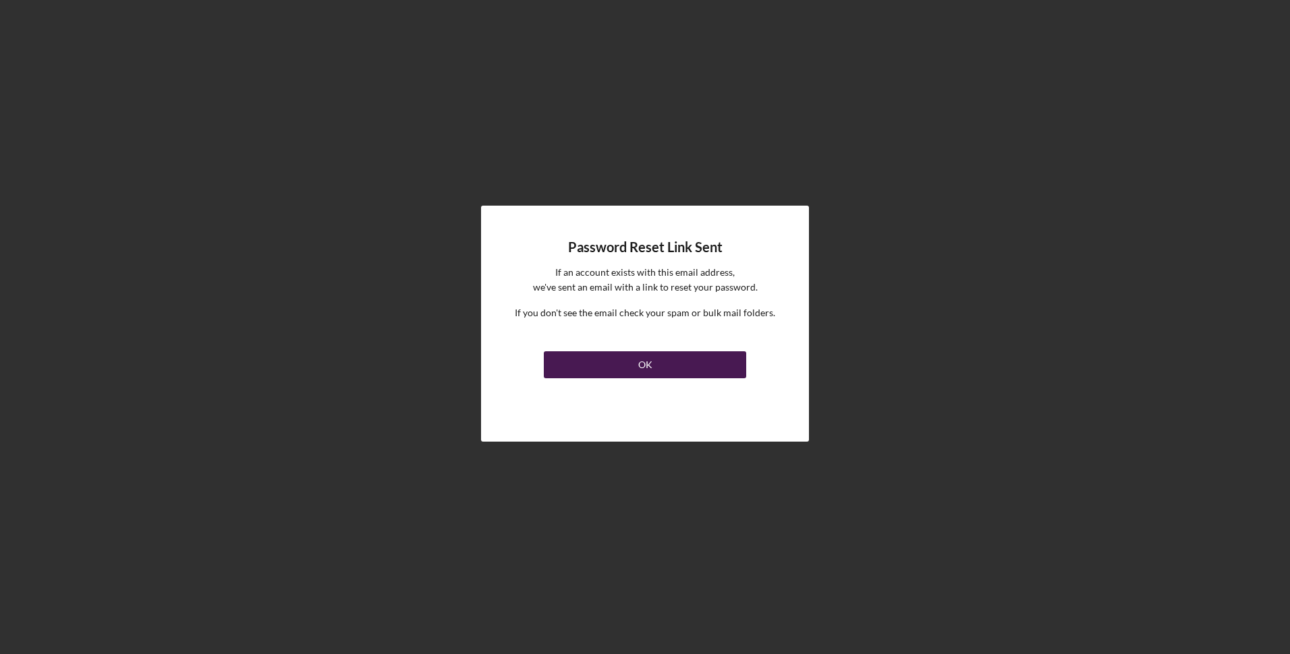
click at [611, 370] on button "OK" at bounding box center [645, 365] width 202 height 27
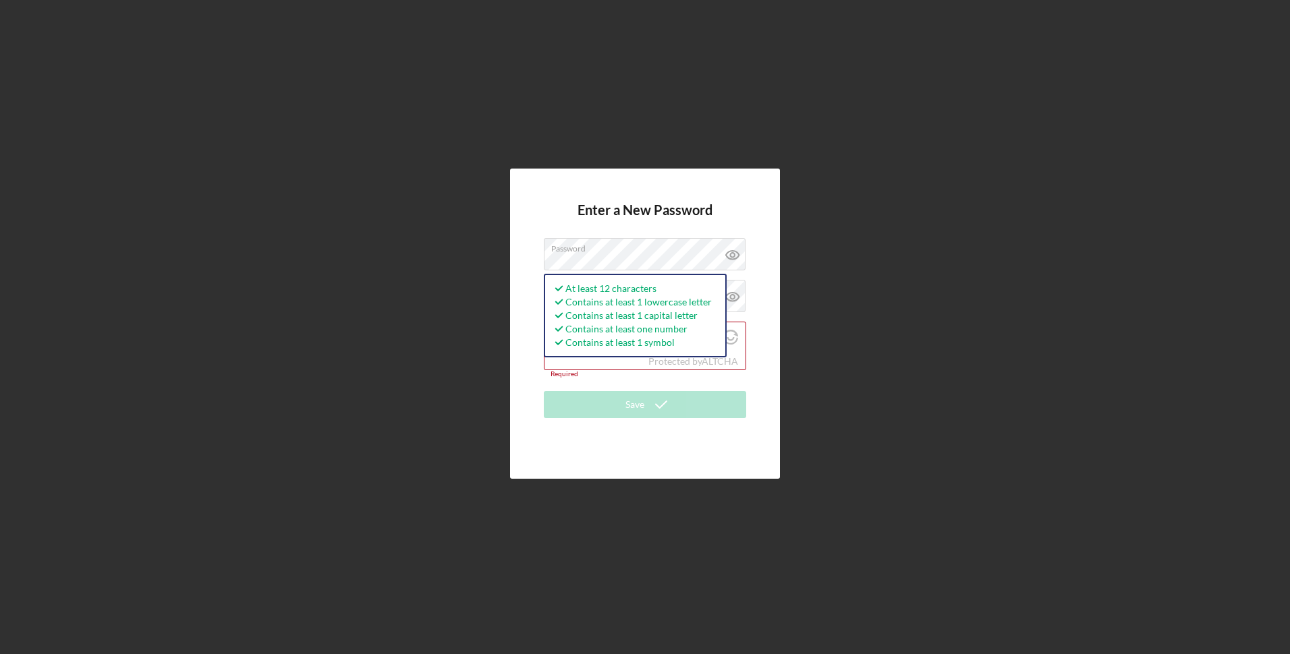
click at [528, 246] on div "Enter a New Password Password At least 12 characters Contains at least 1 lowerc…" at bounding box center [645, 324] width 270 height 310
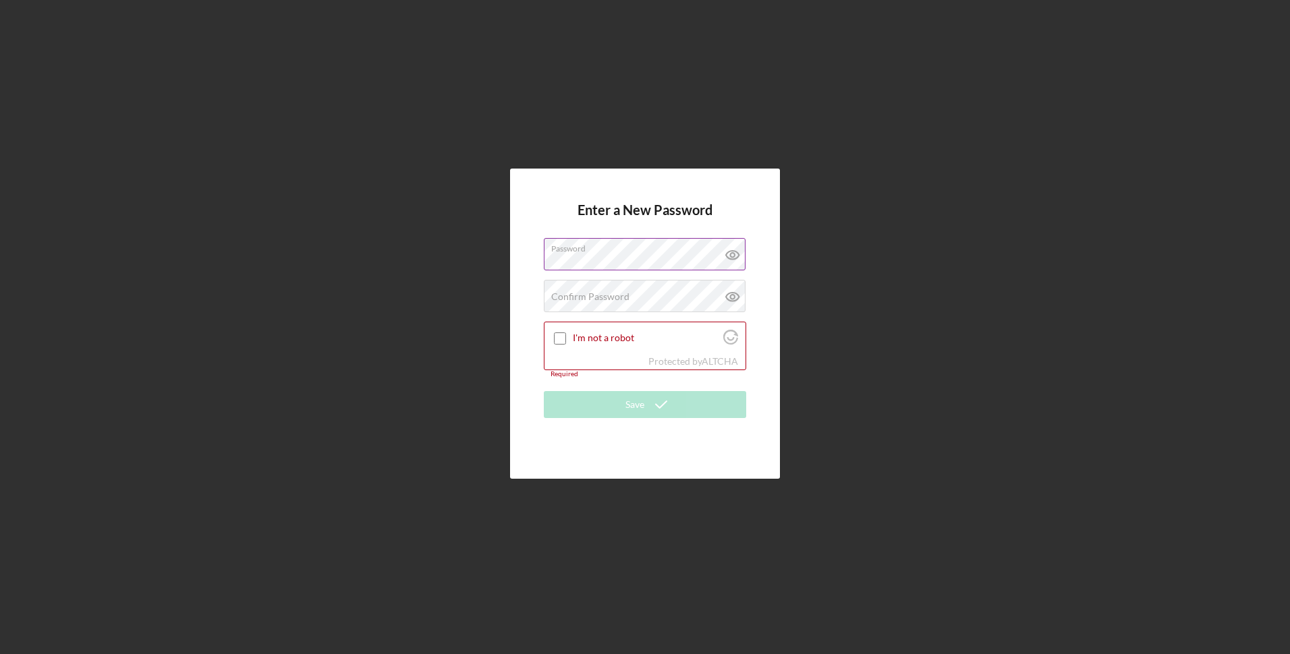
click at [724, 253] on icon at bounding box center [733, 255] width 34 height 34
click at [590, 295] on label "Confirm Password" at bounding box center [590, 296] width 78 height 11
click at [557, 338] on input "I'm not a robot" at bounding box center [560, 339] width 12 height 12
checkbox input "true"
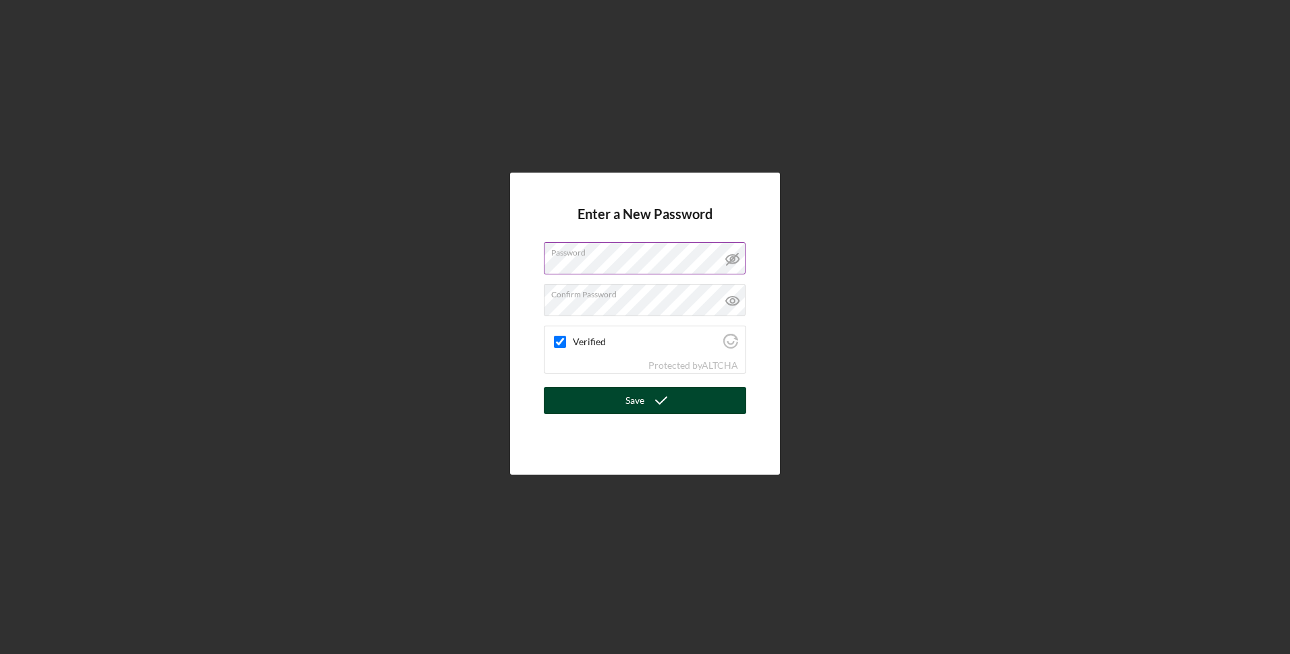
click at [585, 405] on button "Save" at bounding box center [645, 400] width 202 height 27
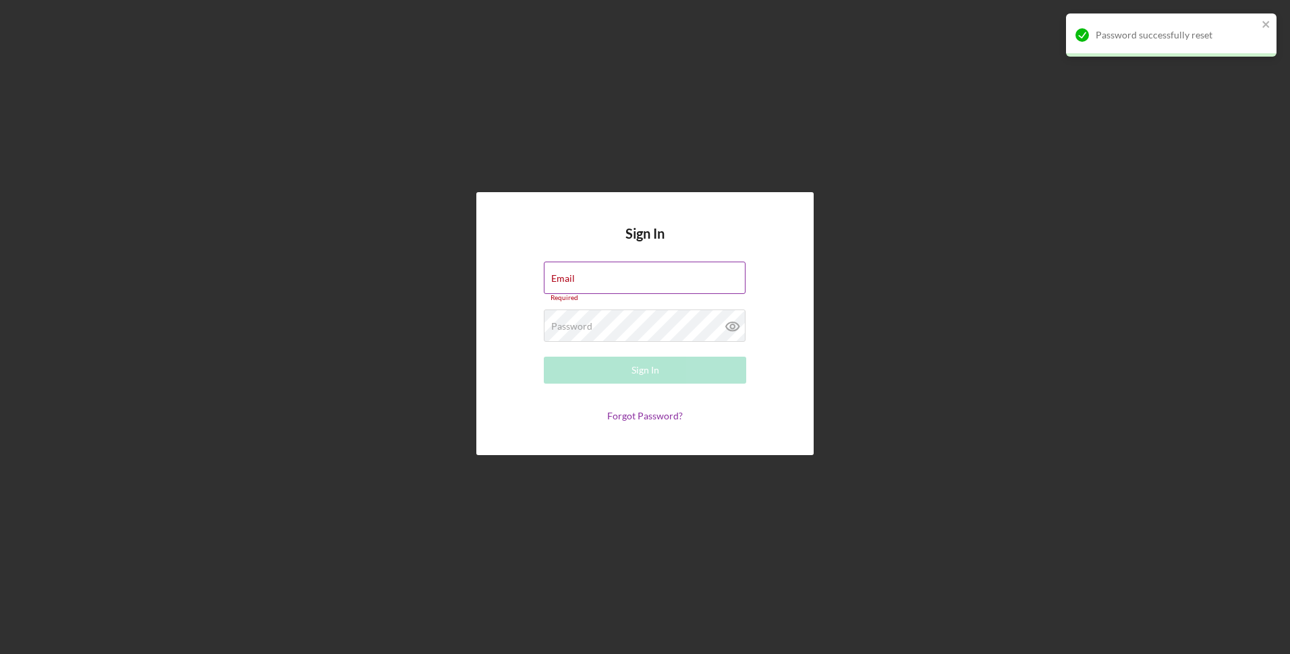
click at [581, 280] on div "Email Required" at bounding box center [645, 282] width 202 height 40
click at [581, 280] on input "Email" at bounding box center [645, 278] width 202 height 32
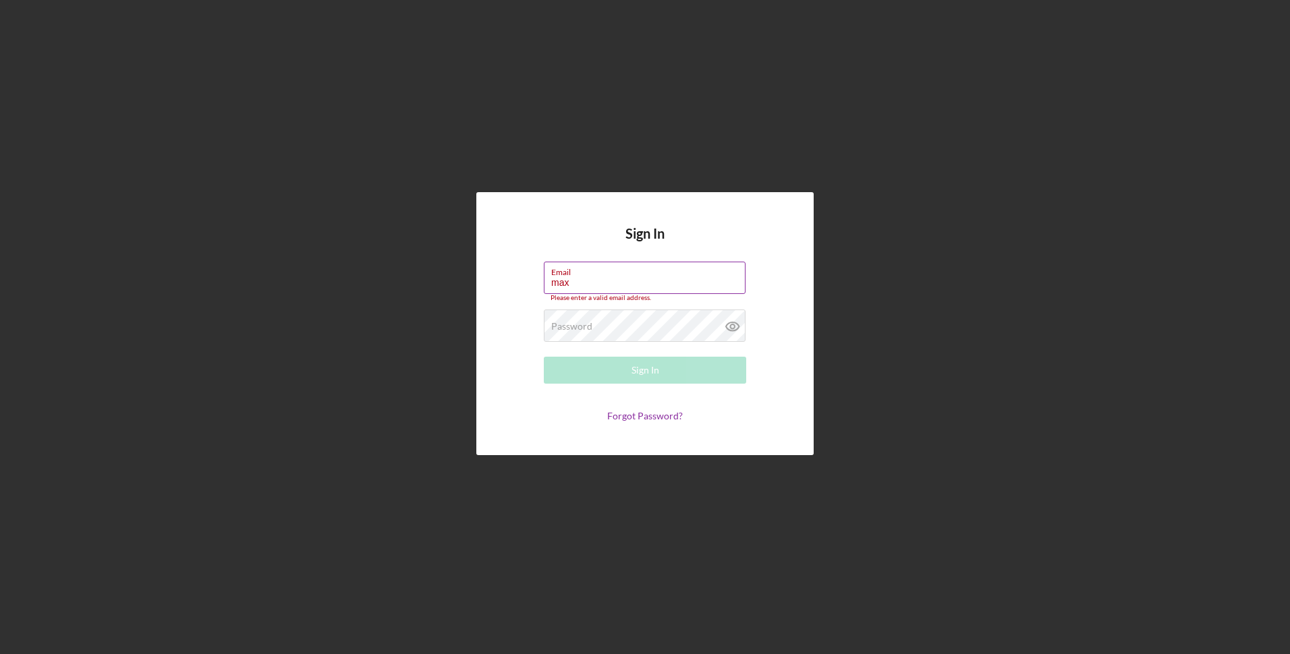
type input "[EMAIL_ADDRESS][DOMAIN_NAME]"
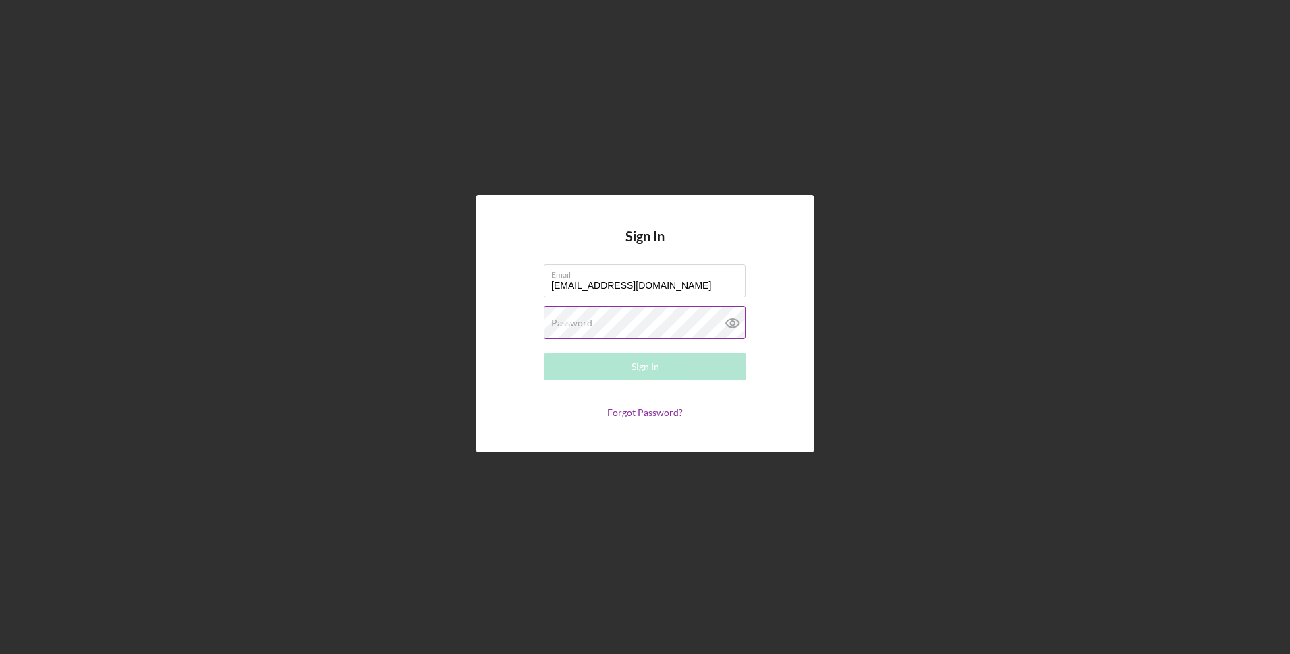
click at [576, 321] on label "Password" at bounding box center [571, 323] width 41 height 11
click at [609, 374] on button "Sign In" at bounding box center [645, 367] width 202 height 27
